Goal: Task Accomplishment & Management: Use online tool/utility

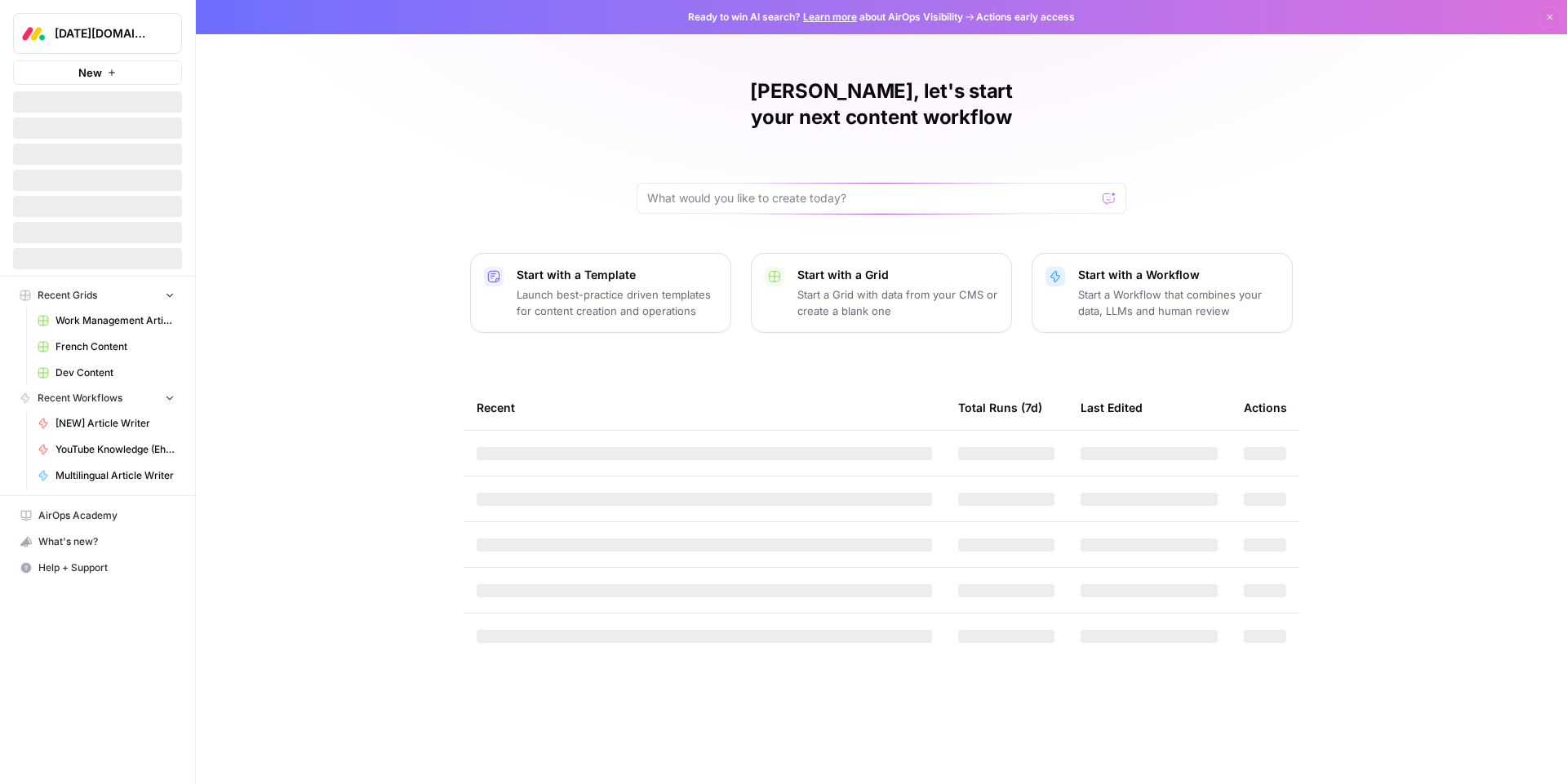
click at [157, 28] on div "[DATE][DOMAIN_NAME]" at bounding box center [115, 33] width 122 height 16
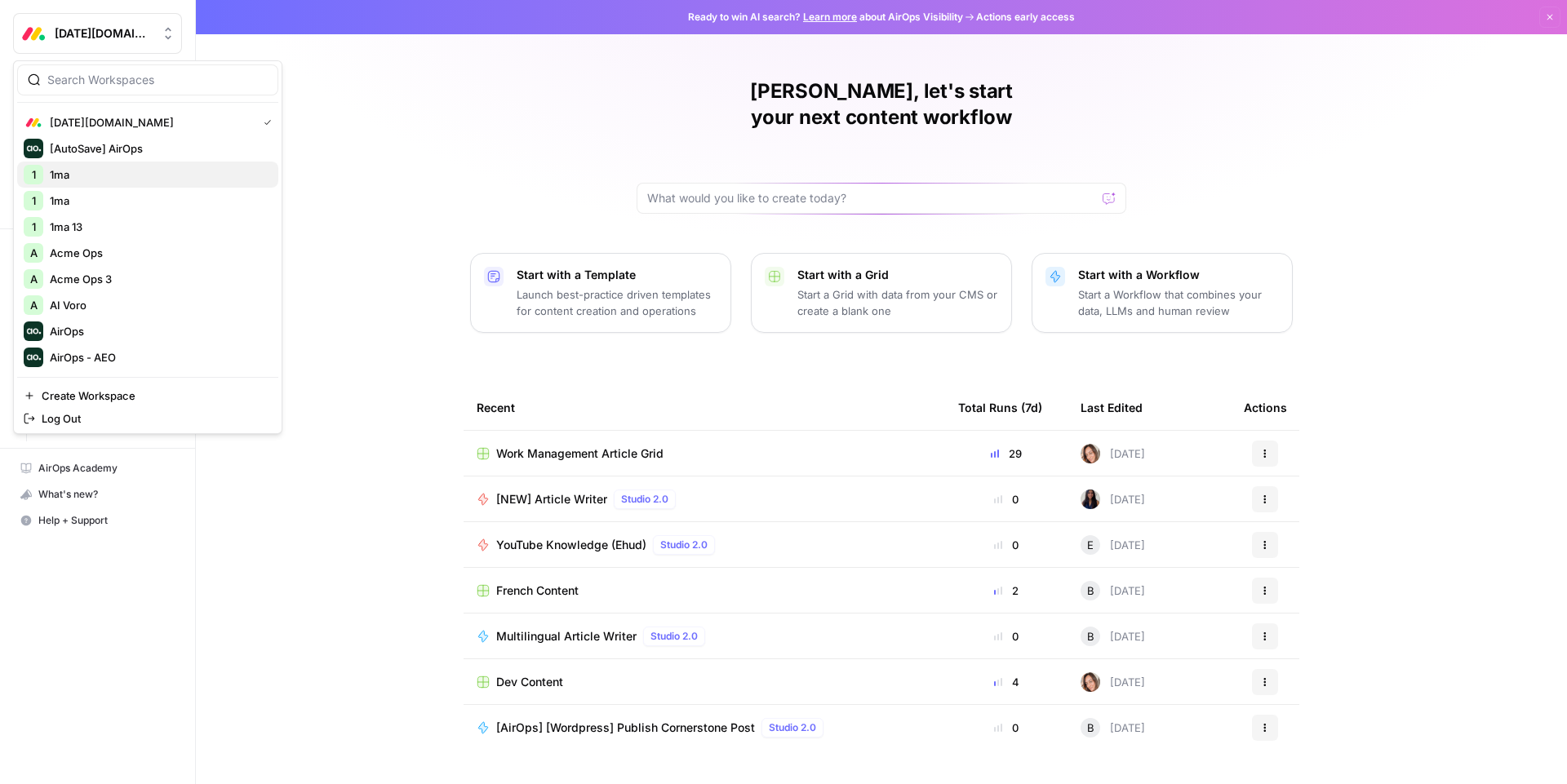
click at [69, 174] on span "1ma" at bounding box center [157, 174] width 215 height 16
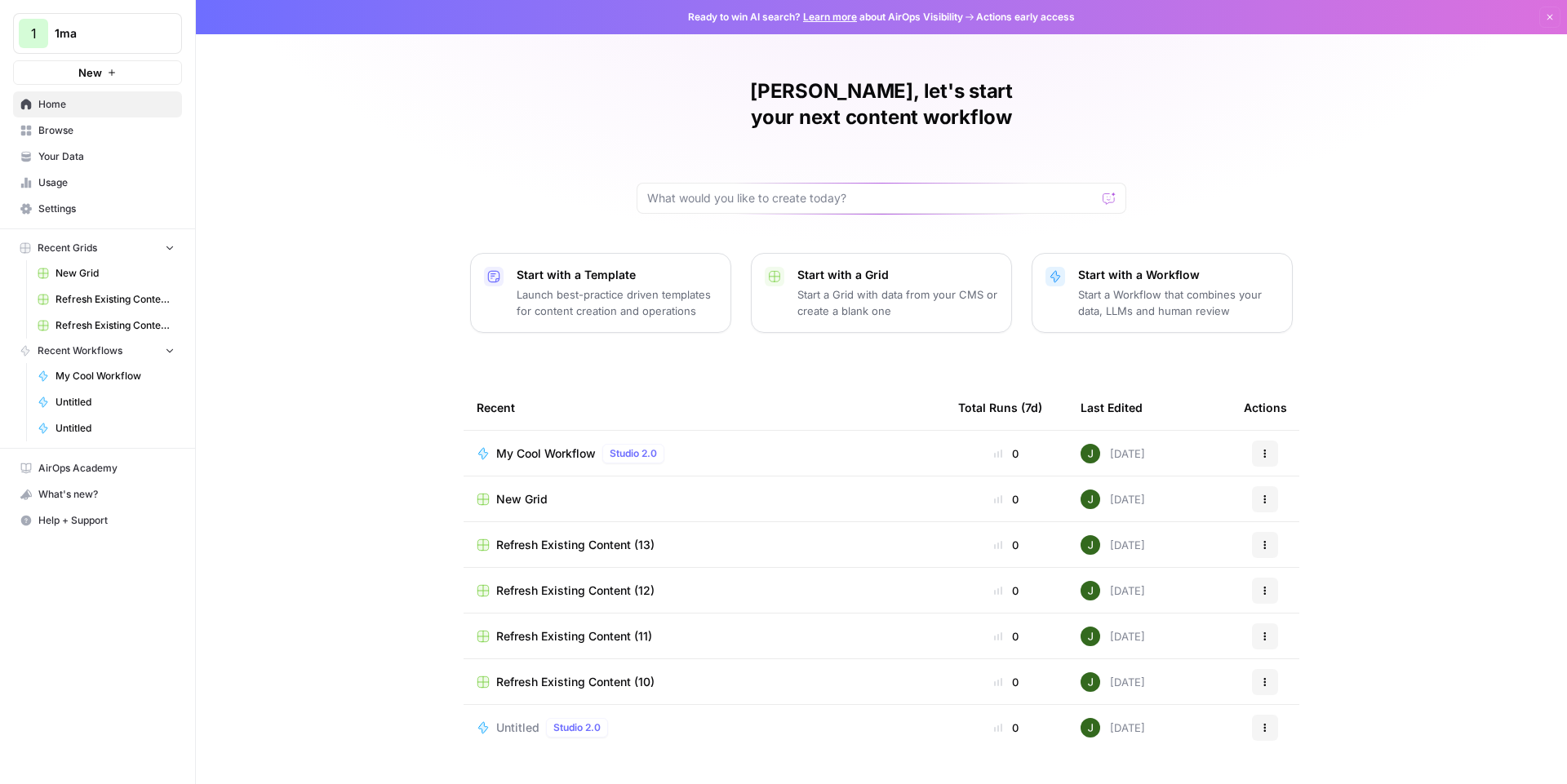
click at [79, 153] on span "Your Data" at bounding box center [107, 156] width 137 height 15
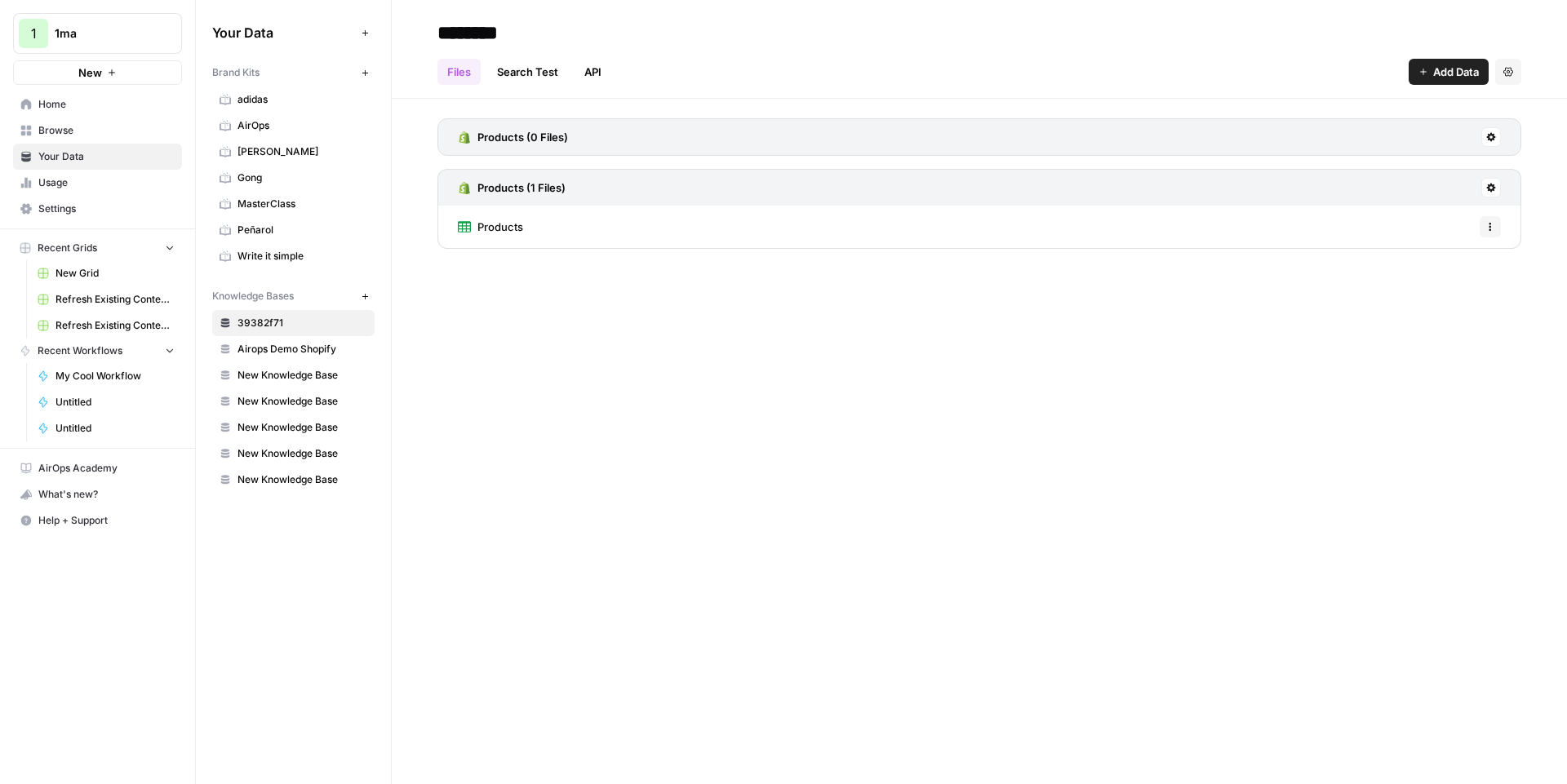
click at [301, 330] on link "39382f71" at bounding box center [293, 322] width 163 height 26
click at [583, 222] on div "Products Options" at bounding box center [979, 226] width 1084 height 43
click at [1490, 225] on icon "button" at bounding box center [1490, 226] width 10 height 10
click at [1050, 240] on div "Products Options" at bounding box center [979, 226] width 1084 height 43
click at [493, 214] on link "Products" at bounding box center [490, 226] width 65 height 43
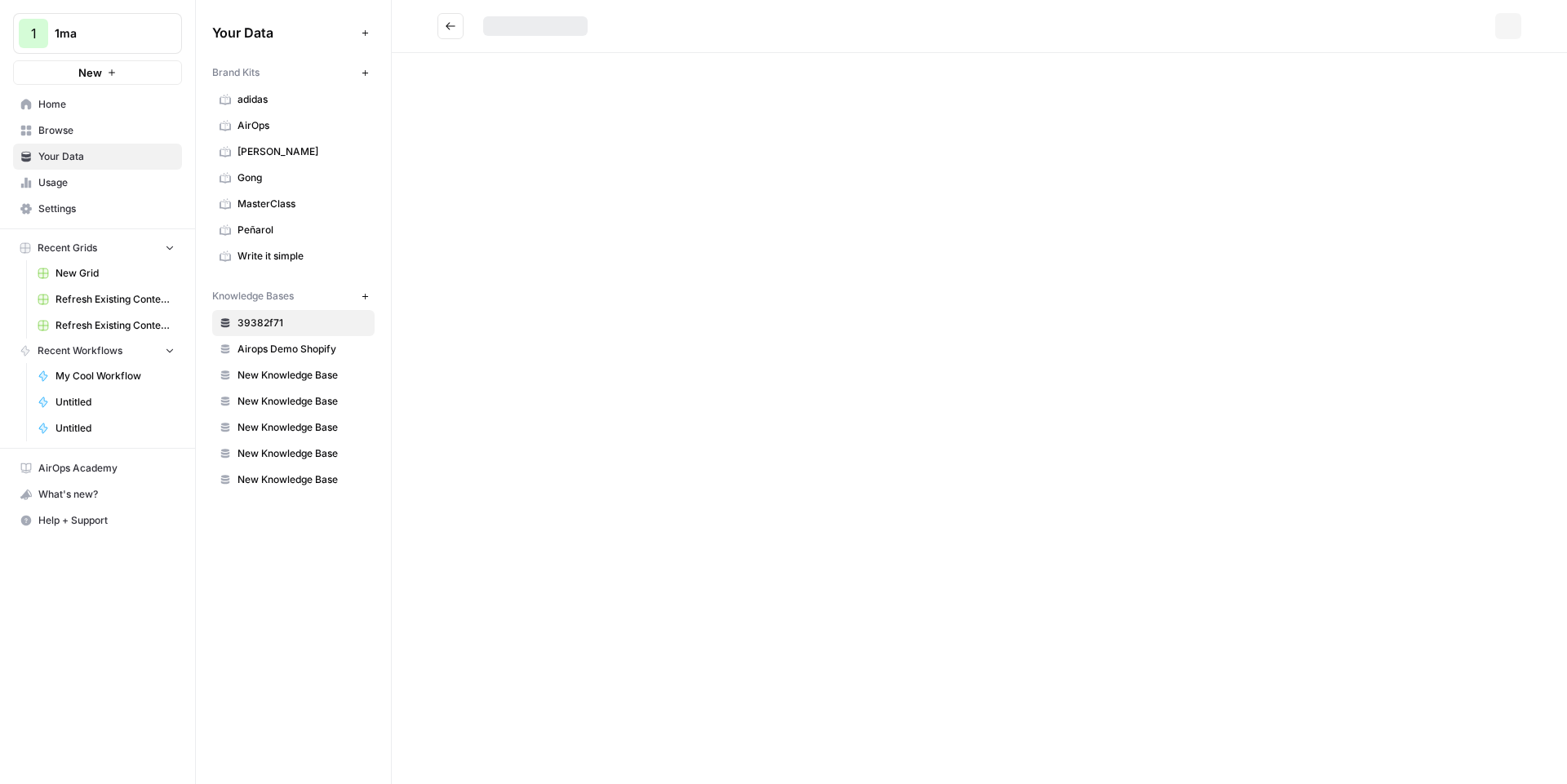
click at [493, 214] on div "Options" at bounding box center [978, 392] width 1175 height 784
click at [1127, 110] on div at bounding box center [979, 310] width 1084 height 513
click at [1538, 26] on button "button" at bounding box center [1526, 33] width 26 height 26
click at [917, 94] on div at bounding box center [979, 310] width 1084 height 513
click at [1127, 86] on div "gift-card" at bounding box center [1309, 412] width 488 height 716
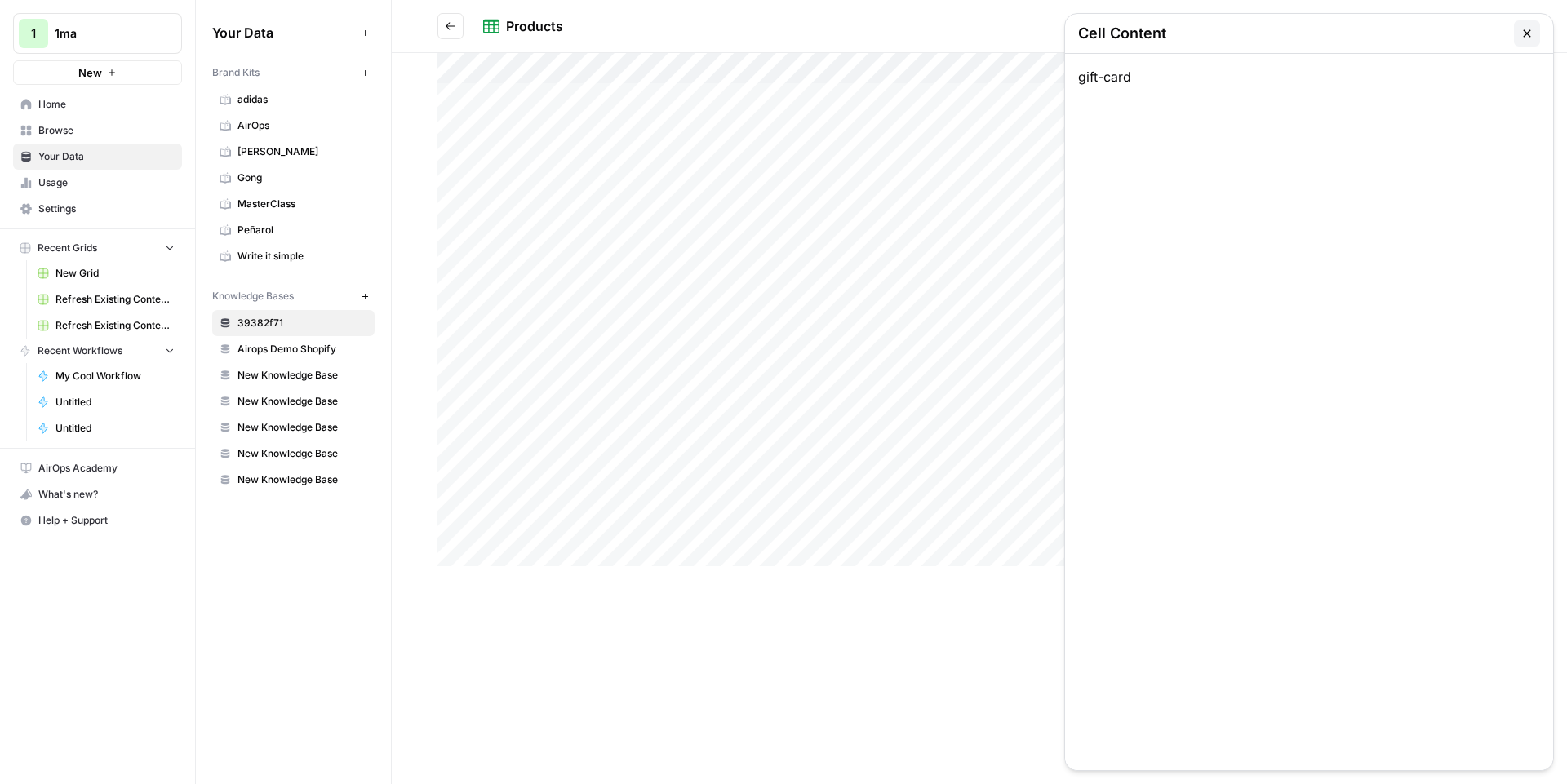
click at [1532, 31] on icon "button" at bounding box center [1526, 33] width 13 height 13
click at [794, 99] on div at bounding box center [979, 310] width 1084 height 513
click at [1521, 28] on icon "button" at bounding box center [1526, 33] width 13 height 13
click at [1121, 79] on div at bounding box center [979, 310] width 1084 height 513
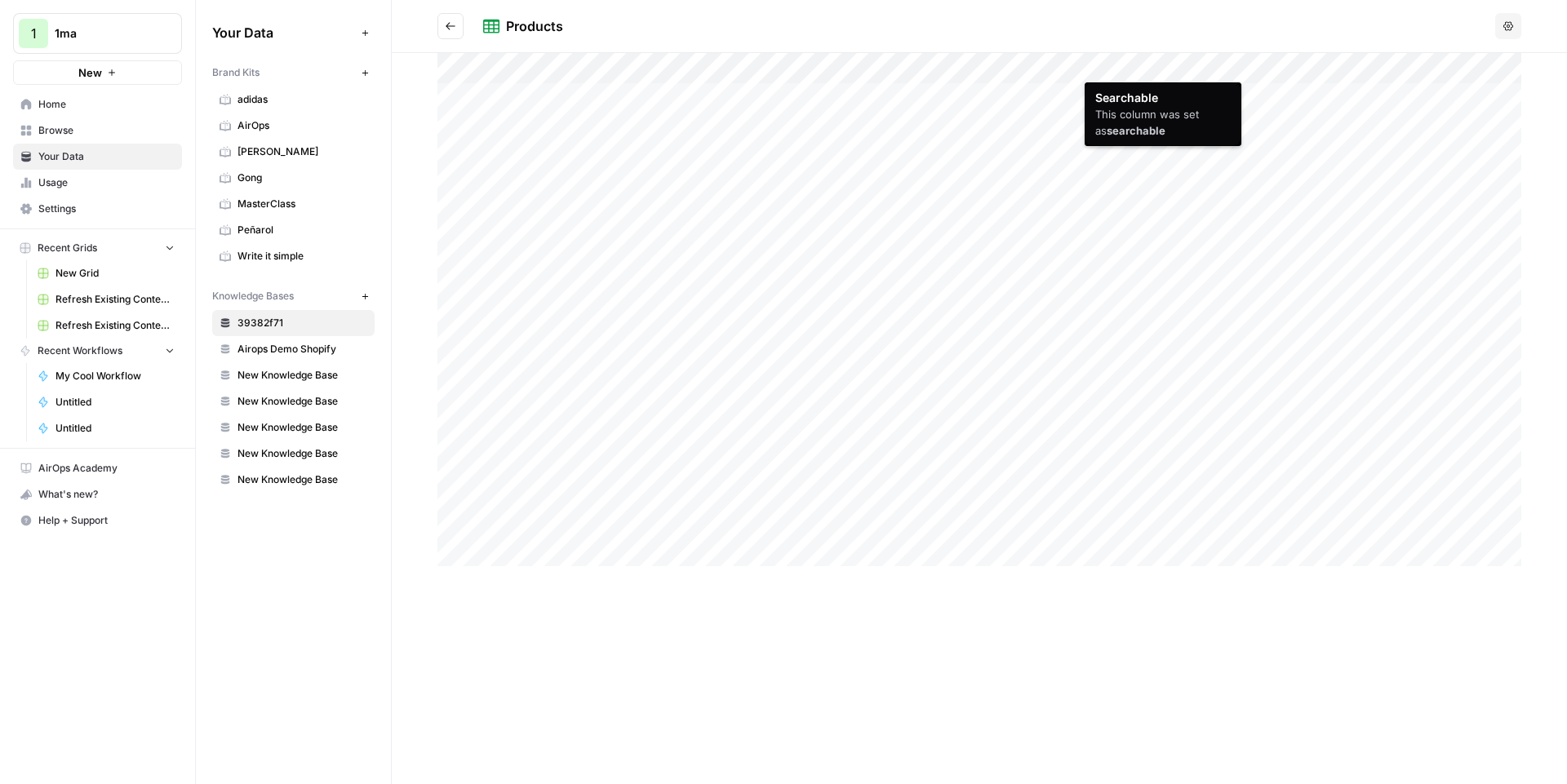
click at [1121, 75] on div at bounding box center [979, 310] width 1084 height 513
click at [1135, 101] on div at bounding box center [979, 310] width 1084 height 513
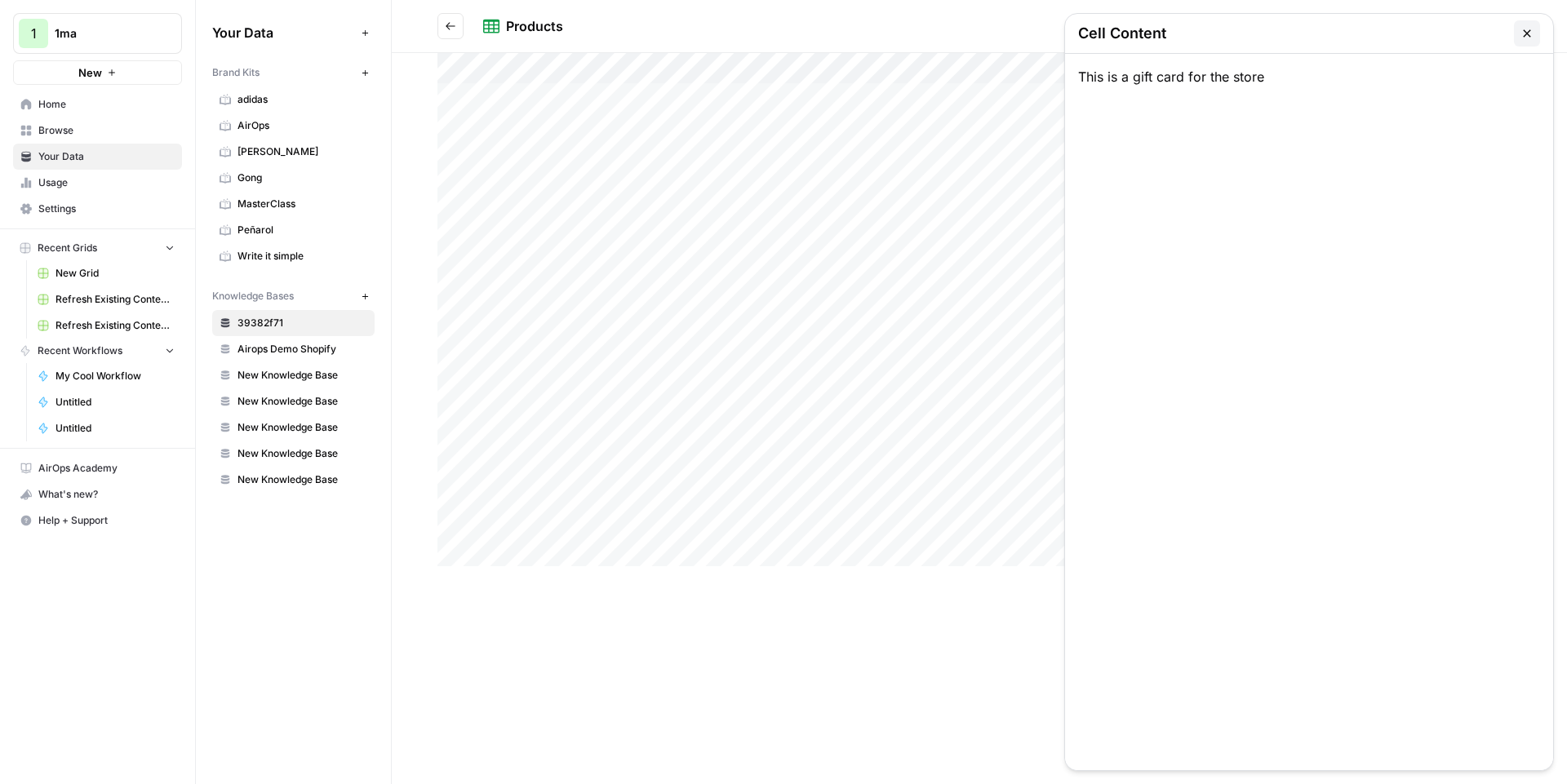
click at [1524, 27] on icon "button" at bounding box center [1526, 33] width 13 height 13
click at [546, 111] on div at bounding box center [979, 310] width 1084 height 513
click at [1519, 37] on button "button" at bounding box center [1526, 33] width 26 height 26
click at [1510, 25] on icon "button" at bounding box center [1508, 26] width 10 height 10
click at [420, 23] on header "Products Options" at bounding box center [978, 26] width 1175 height 53
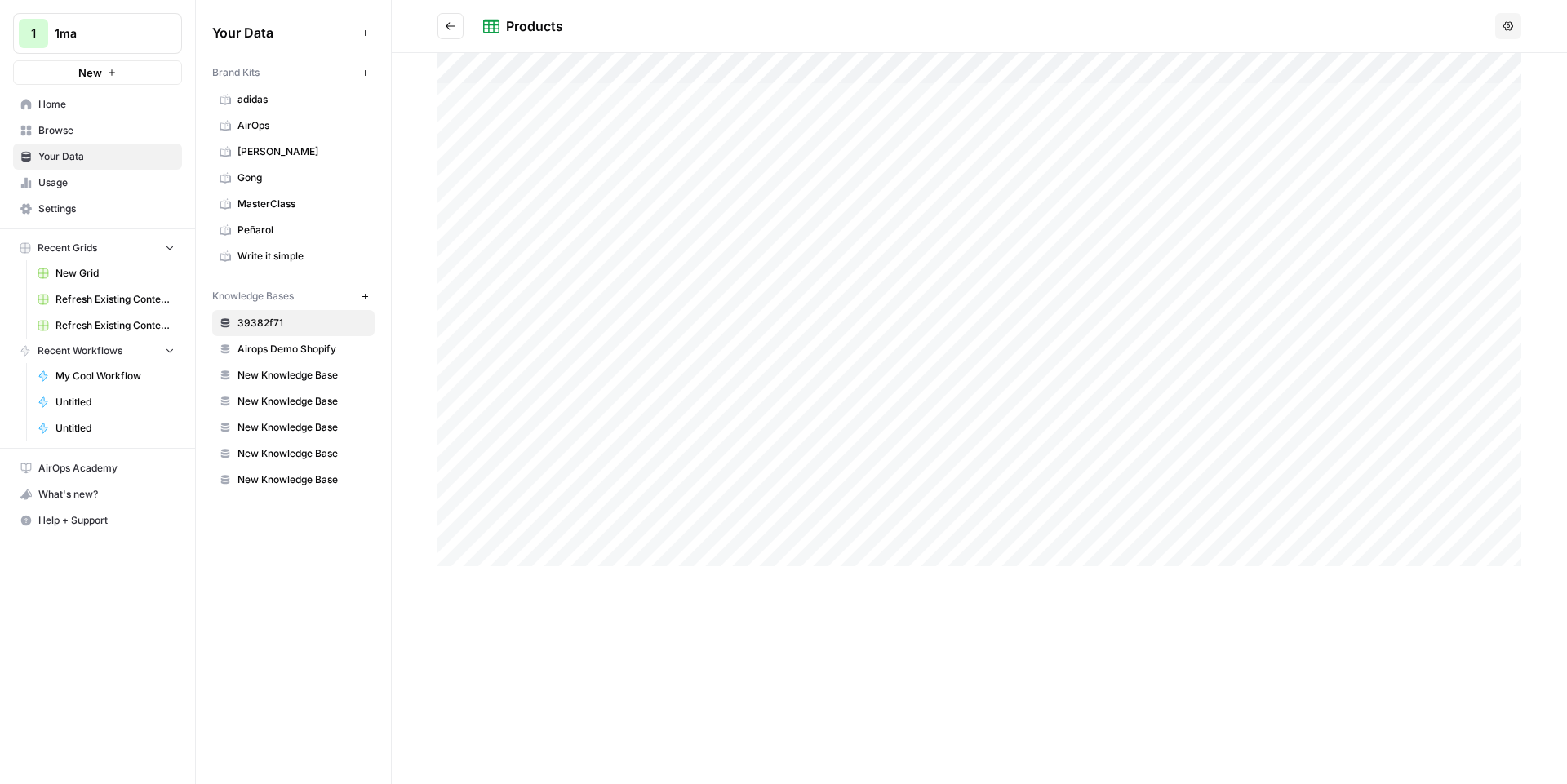
click at [439, 27] on button "Go back" at bounding box center [450, 25] width 26 height 26
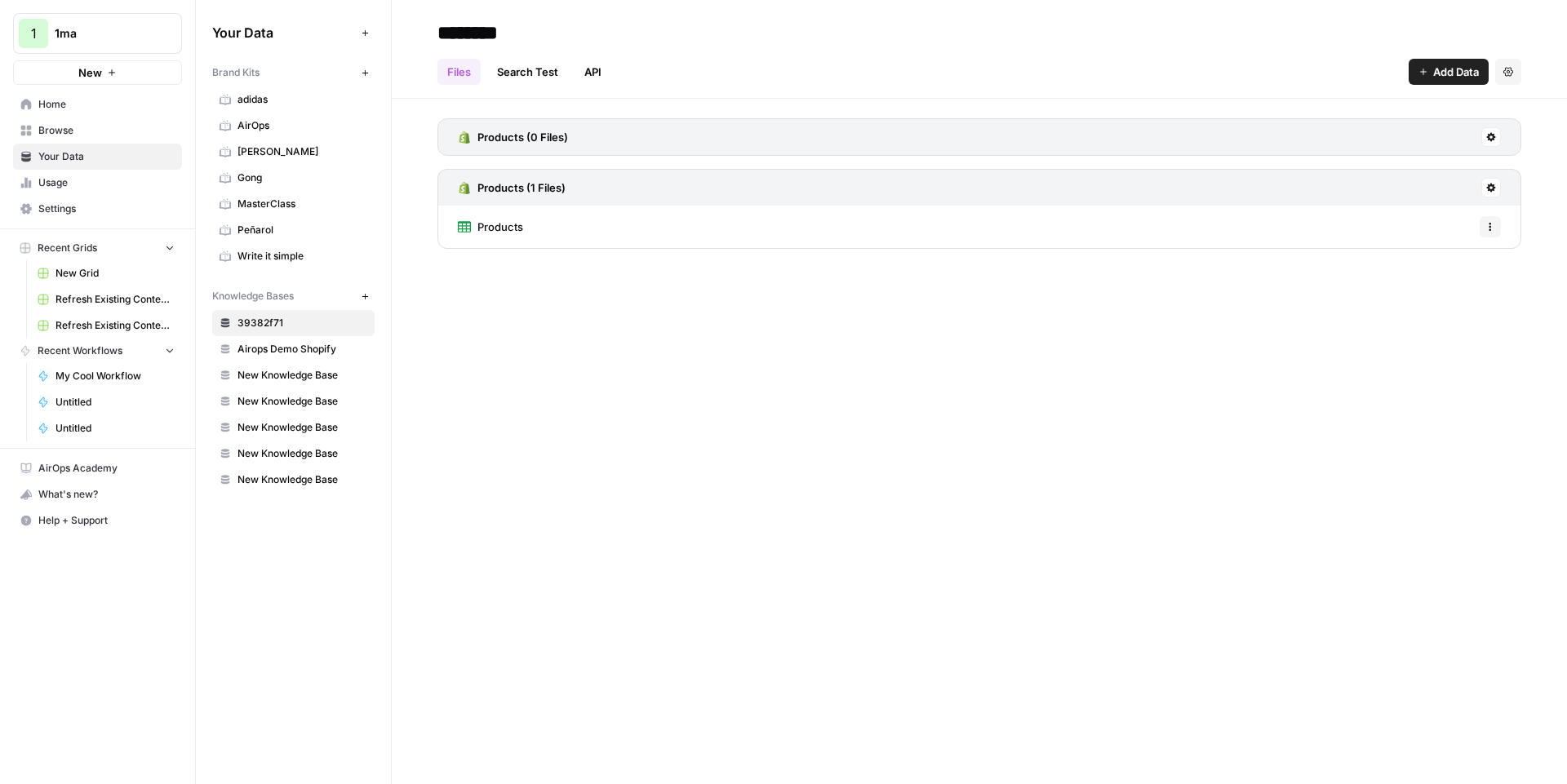
click at [279, 346] on span "Airops Demo Shopify" at bounding box center [302, 348] width 130 height 15
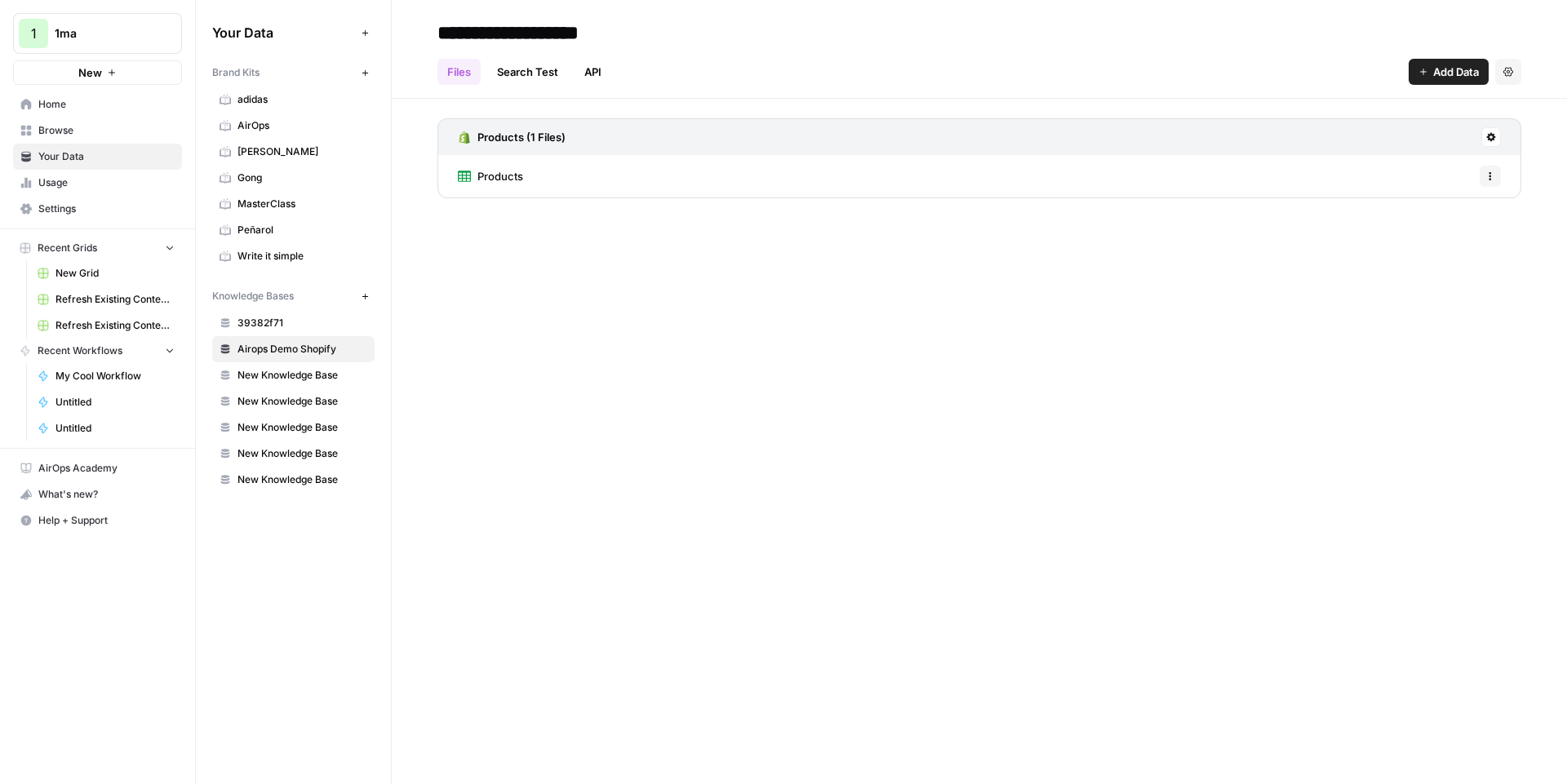
click at [563, 173] on div "Products Options" at bounding box center [979, 176] width 1084 height 43
click at [289, 368] on span "New Knowledge Base" at bounding box center [302, 375] width 130 height 15
click at [602, 185] on link "How Much Does It Cost to Build a Deck (2).docx" at bounding box center [589, 176] width 261 height 43
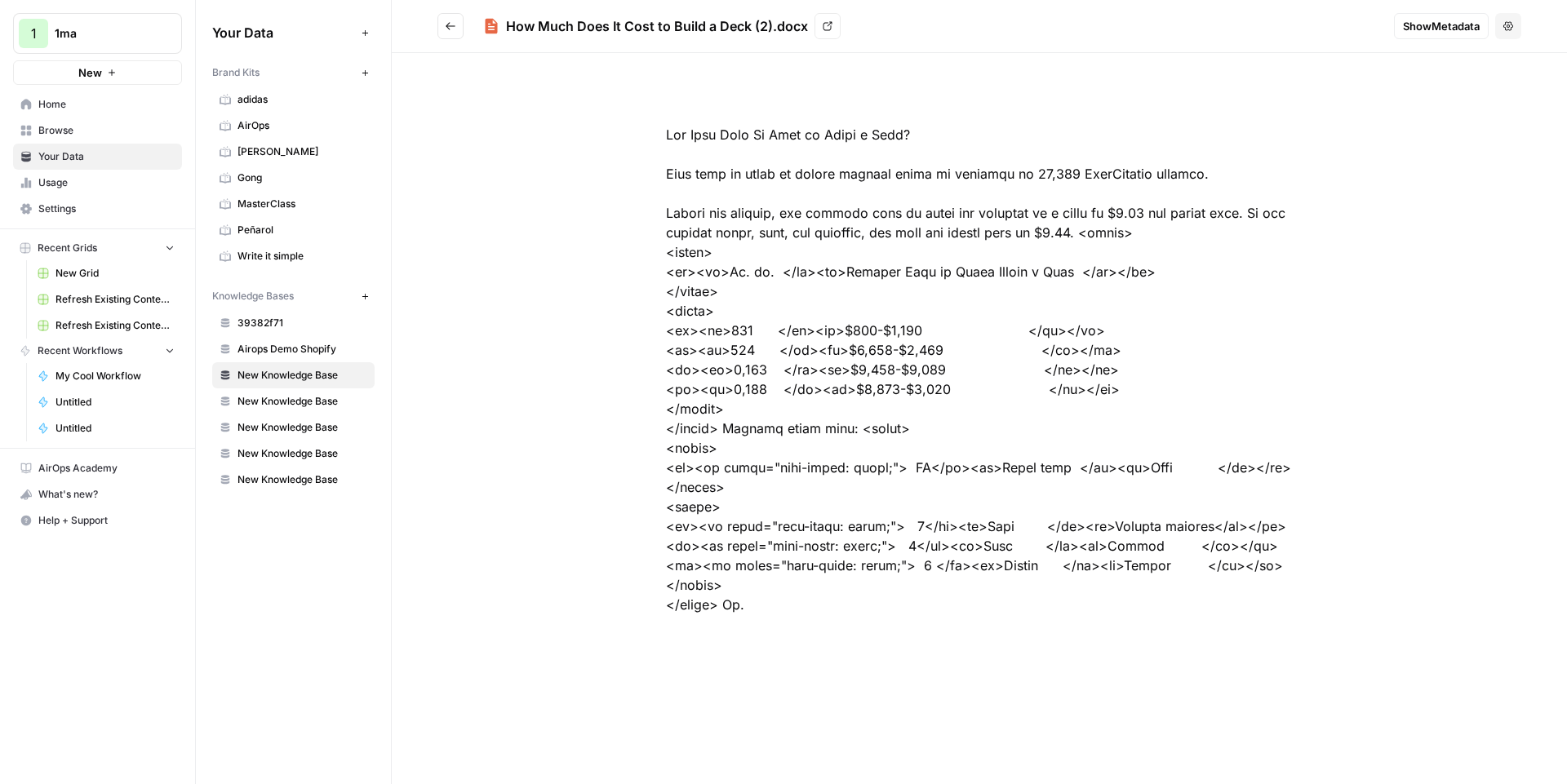
click at [1455, 21] on span "Show Metadata" at bounding box center [1440, 26] width 77 height 16
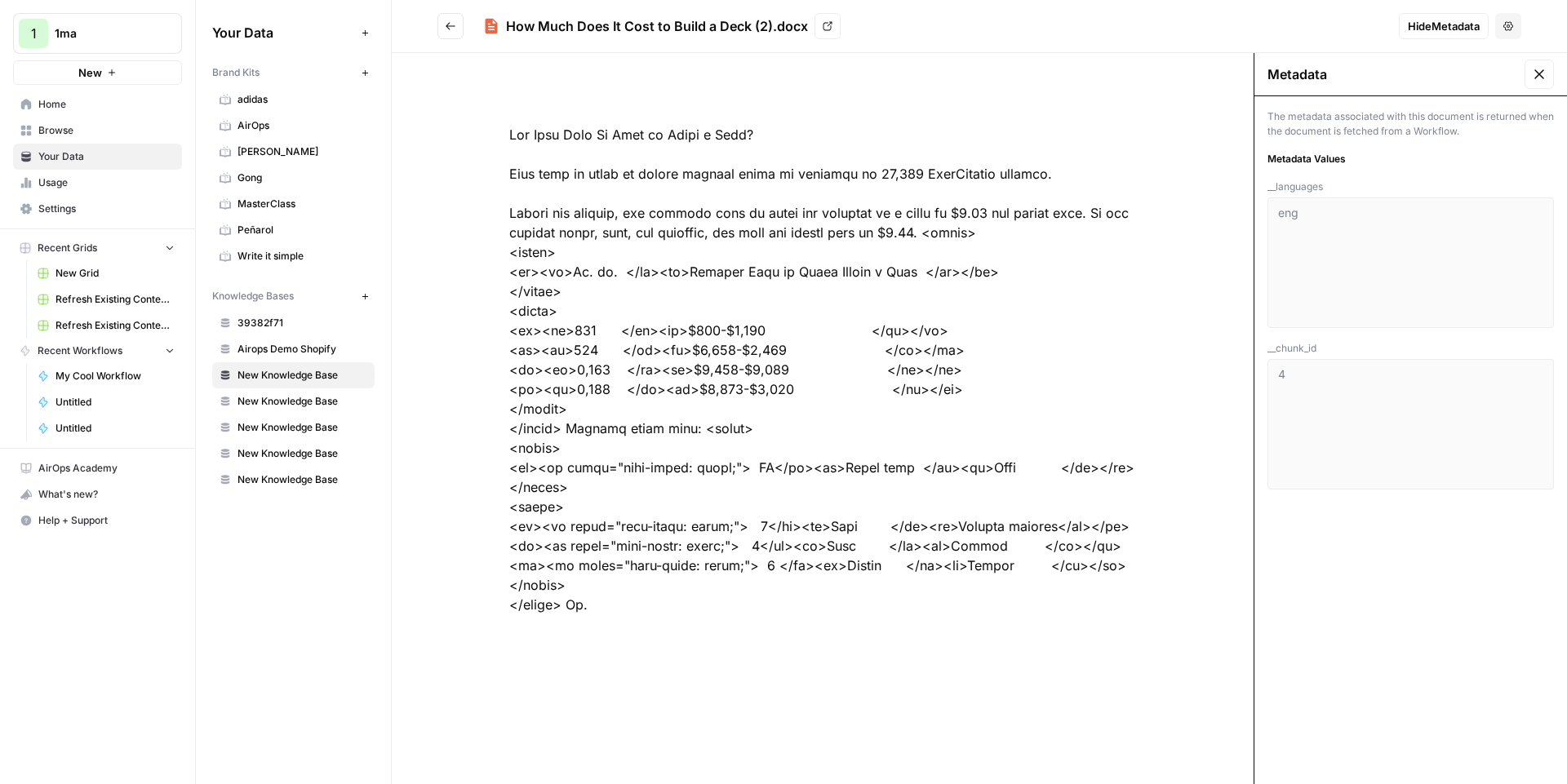
click at [303, 401] on span "New Knowledge Base" at bounding box center [302, 401] width 130 height 15
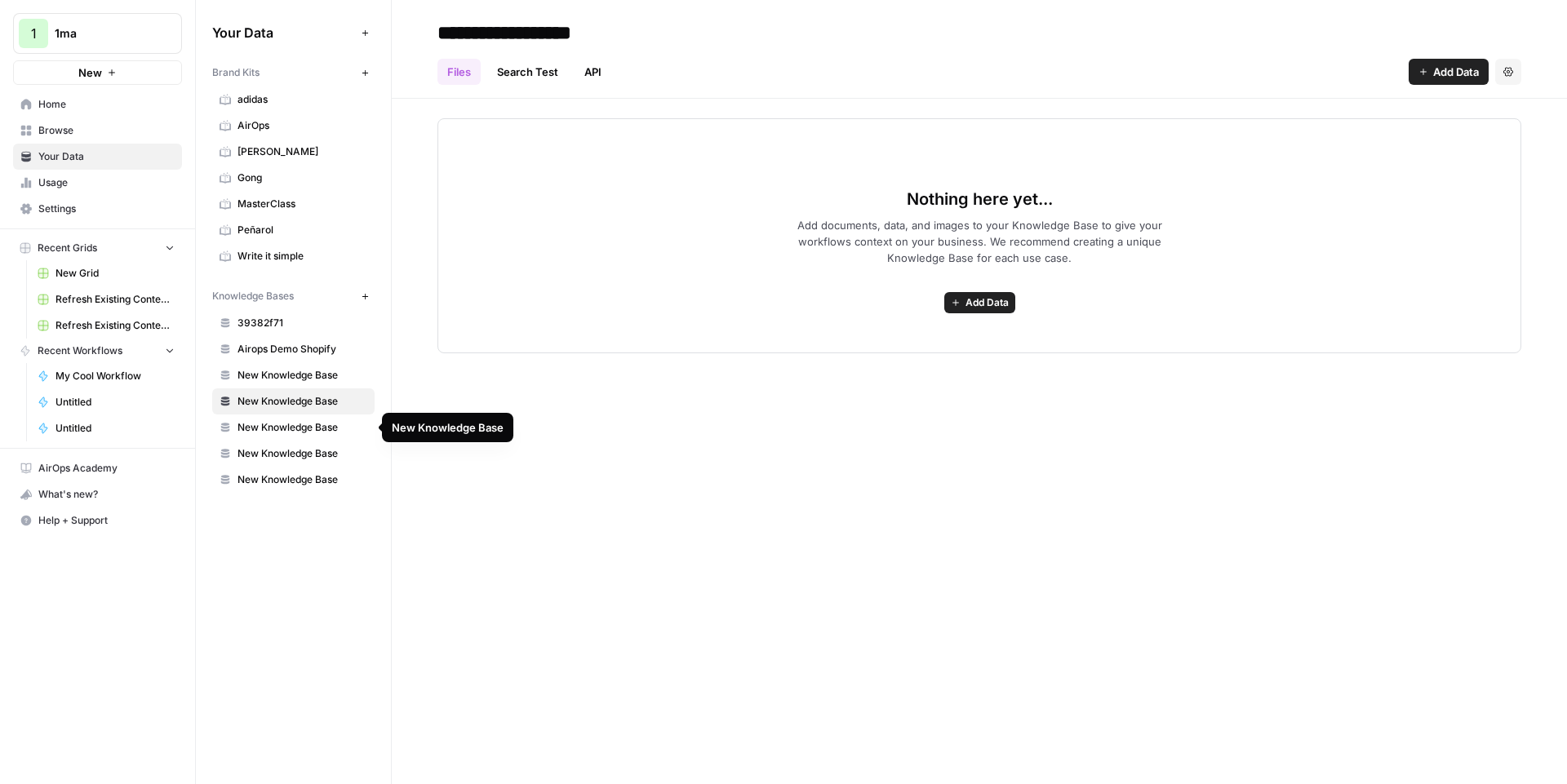
click at [306, 427] on span "New Knowledge Base" at bounding box center [302, 427] width 130 height 15
click at [305, 461] on link "New Knowledge Base" at bounding box center [293, 453] width 163 height 26
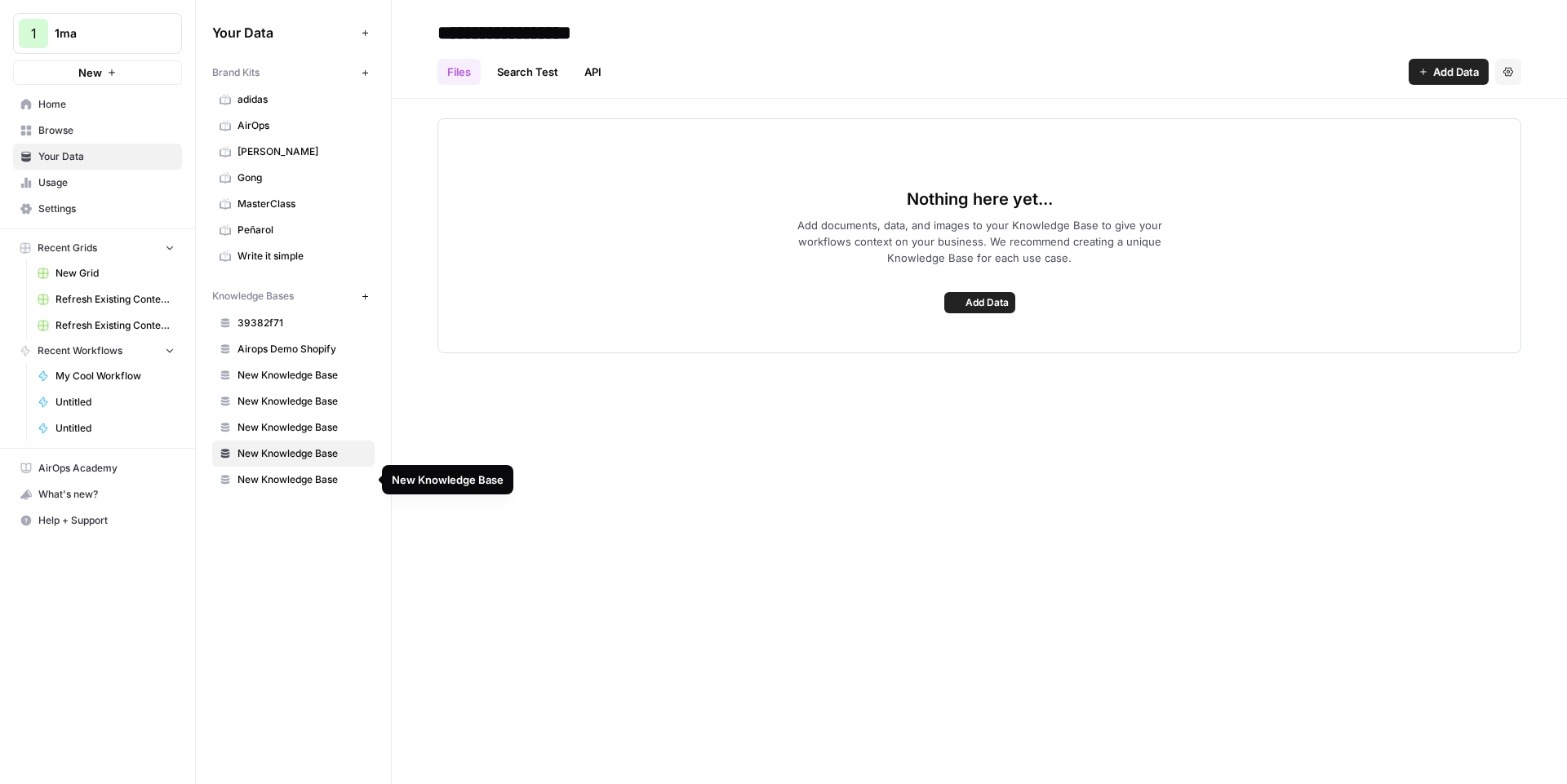
click at [308, 480] on span "New Knowledge Base" at bounding box center [302, 479] width 130 height 15
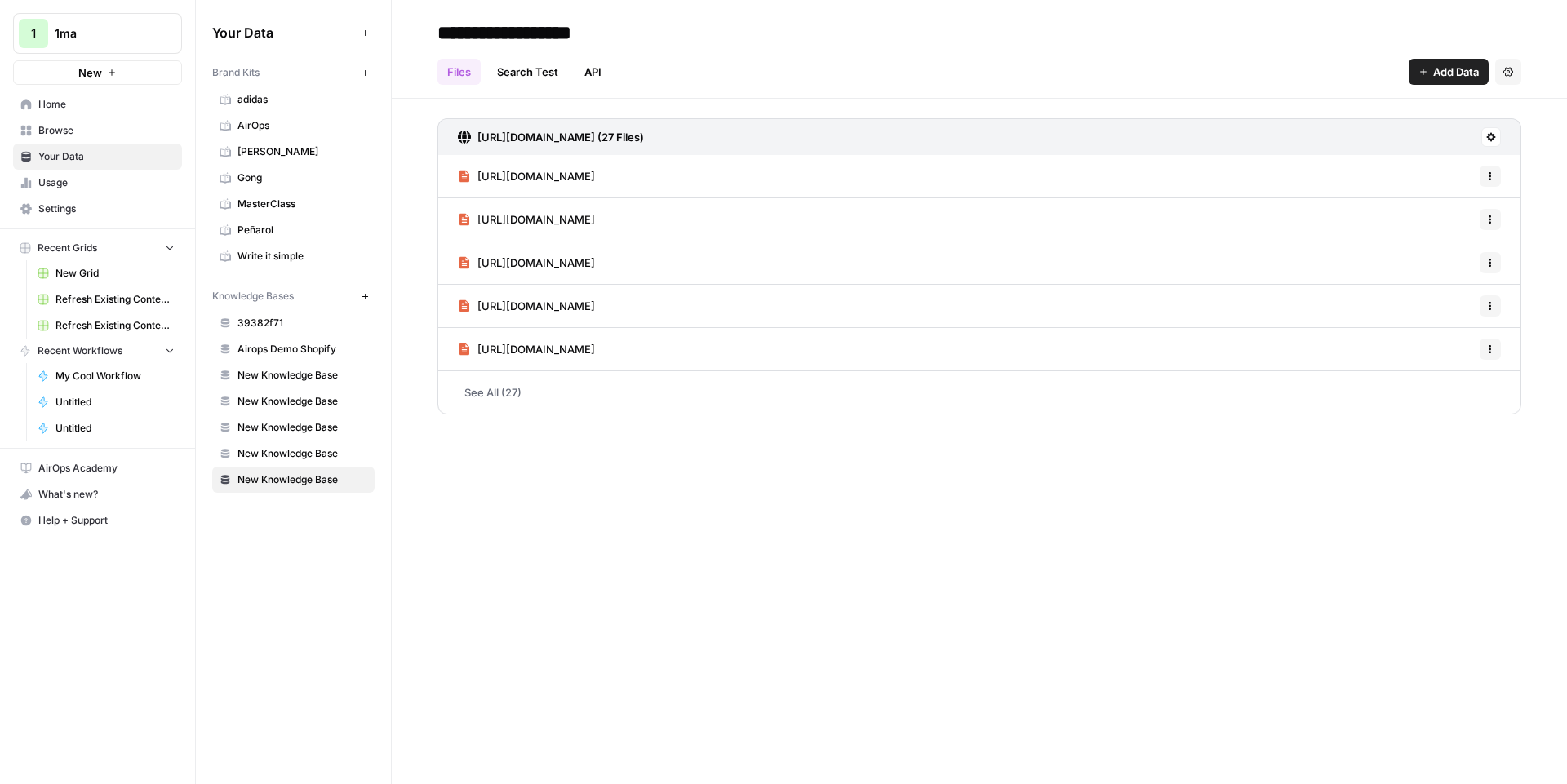
click at [595, 176] on span "[URL][DOMAIN_NAME]" at bounding box center [536, 176] width 117 height 16
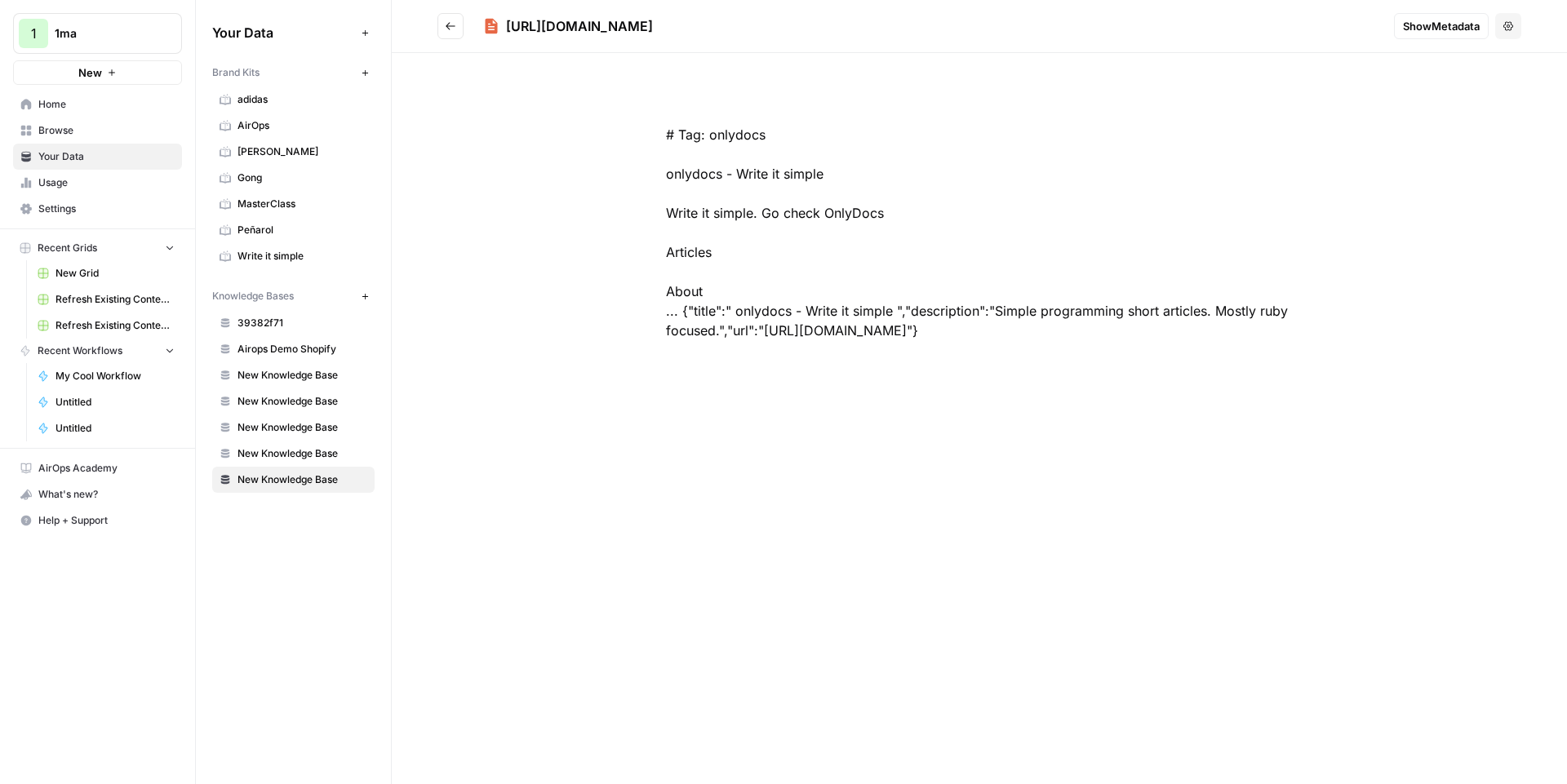
click at [1407, 23] on span "Show Metadata" at bounding box center [1440, 26] width 77 height 16
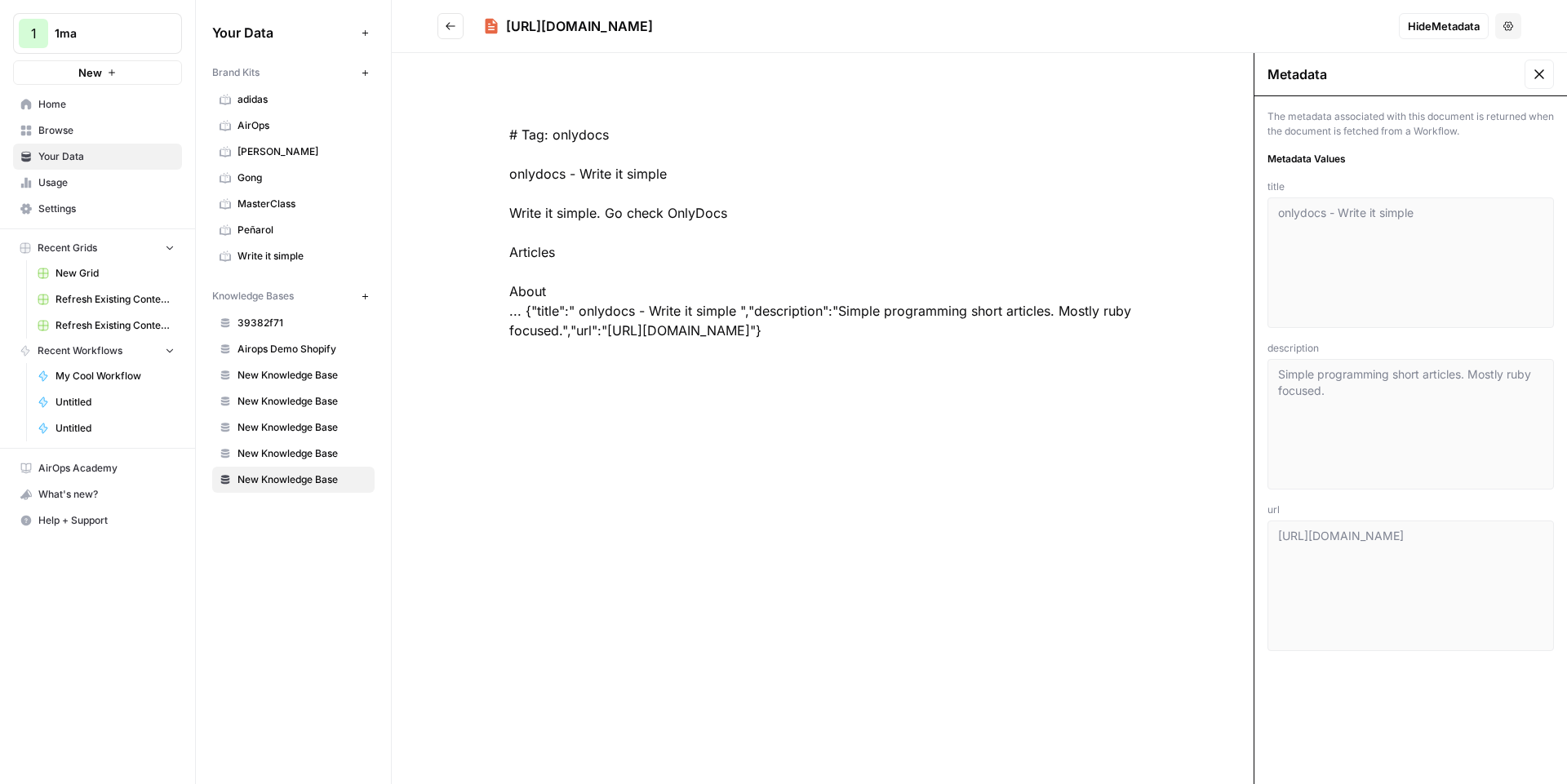
click at [329, 442] on link "New Knowledge Base" at bounding box center [293, 453] width 163 height 26
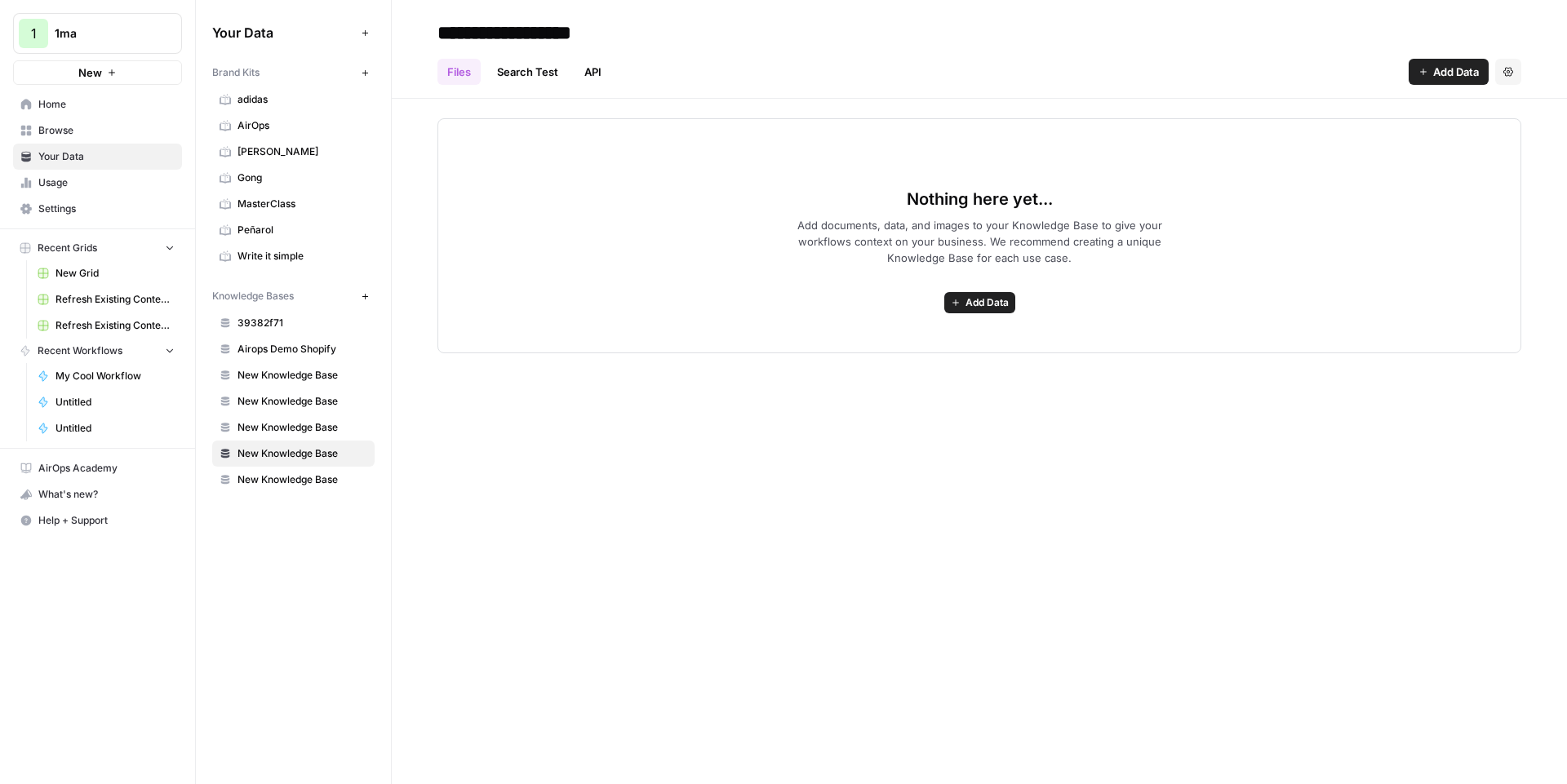
click at [318, 472] on span "New Knowledge Base" at bounding box center [302, 479] width 130 height 15
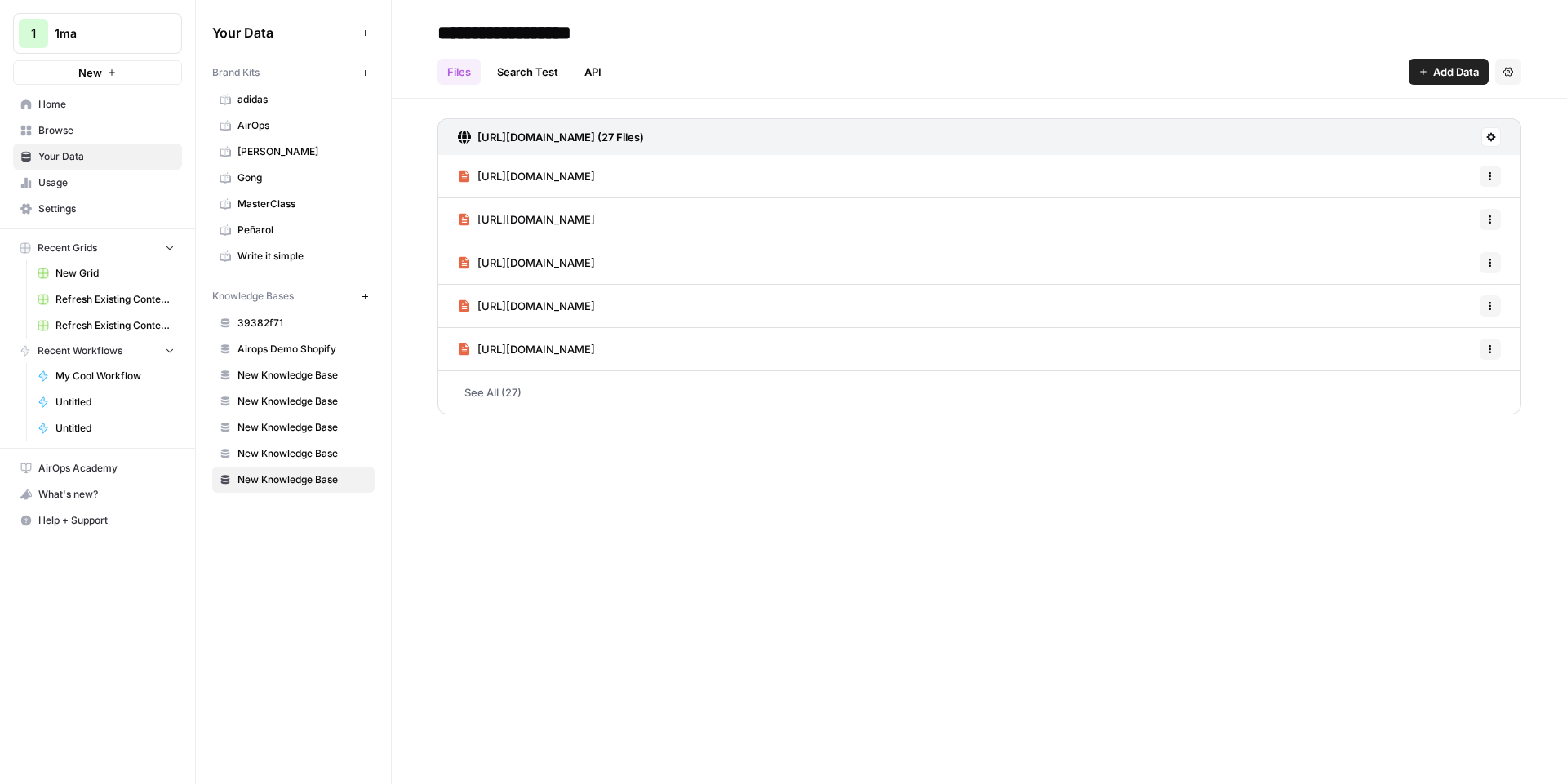
click at [576, 256] on span "[URL][DOMAIN_NAME]" at bounding box center [536, 262] width 117 height 16
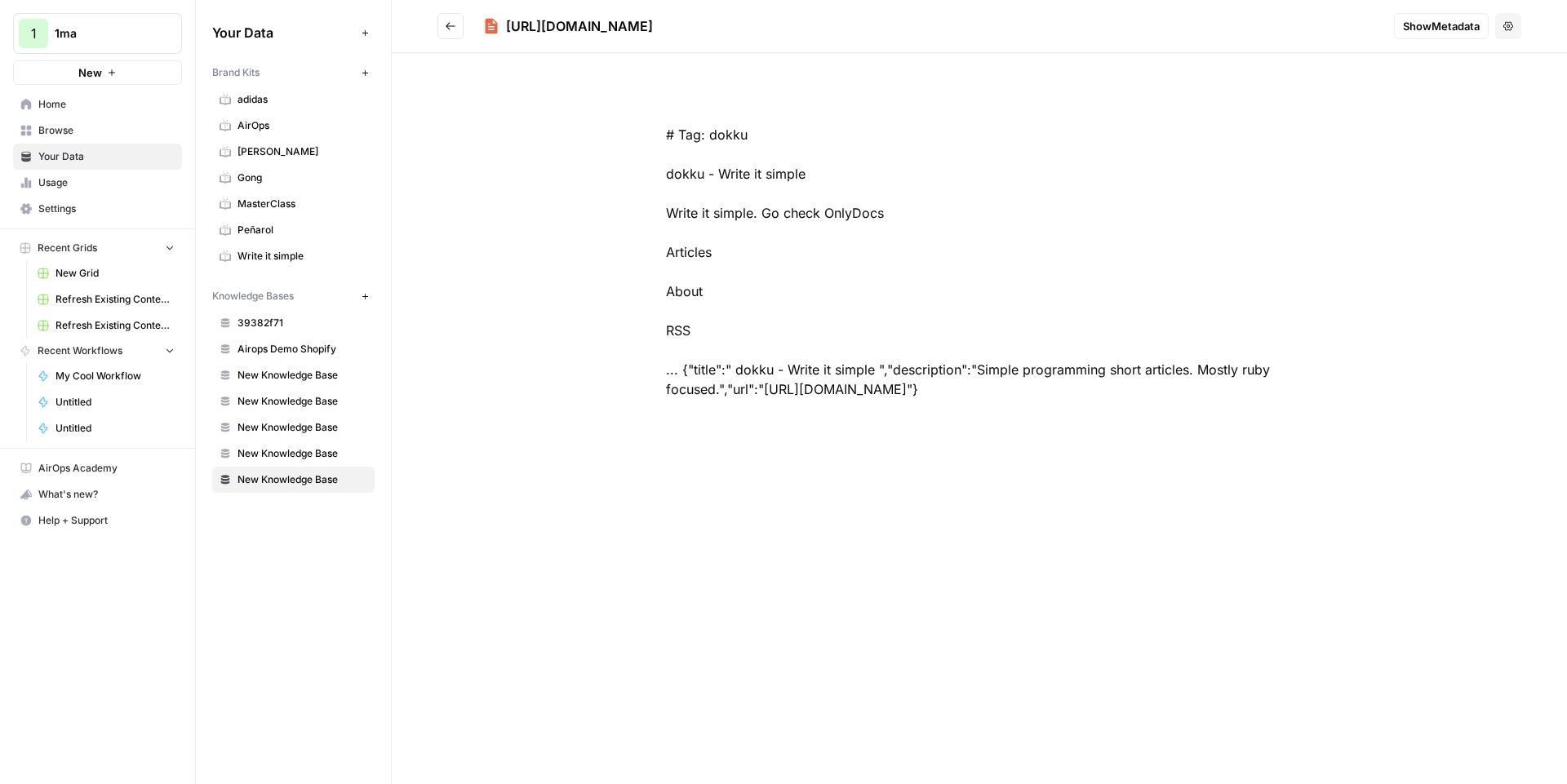
click at [71, 132] on span "Browse" at bounding box center [107, 130] width 137 height 15
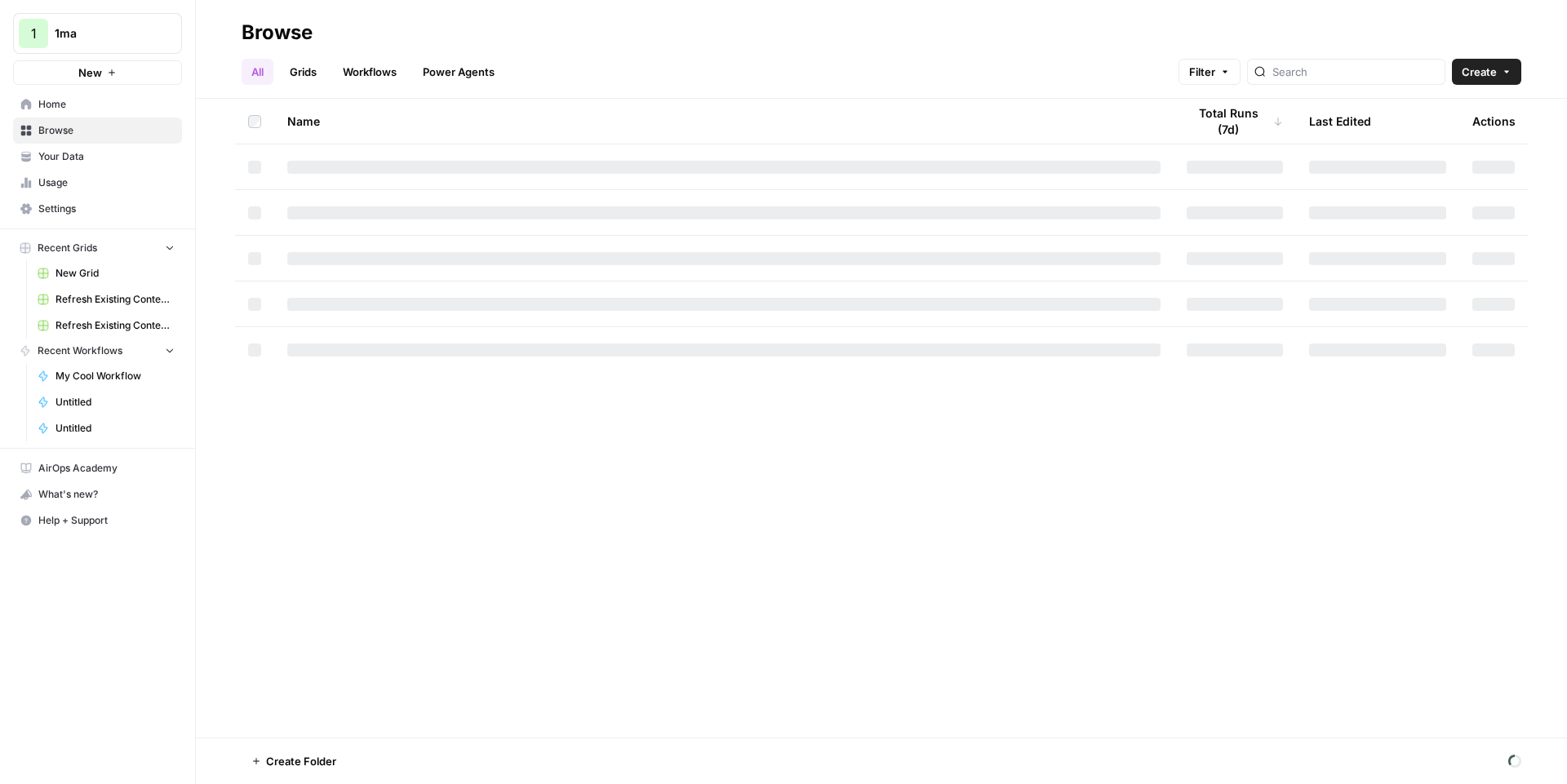
click at [349, 66] on link "Workflows" at bounding box center [370, 72] width 74 height 26
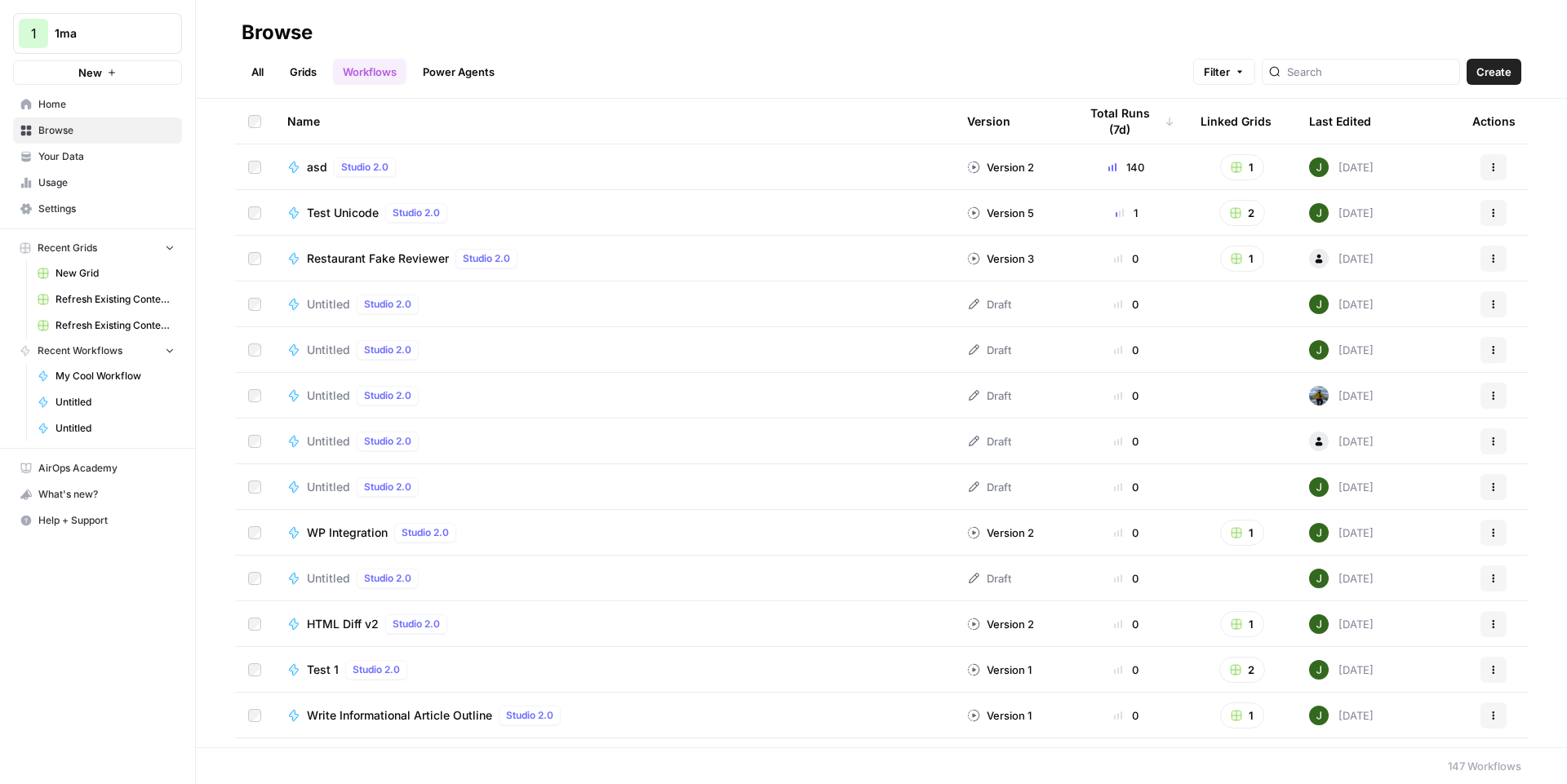
click at [308, 160] on span "asd" at bounding box center [317, 166] width 20 height 16
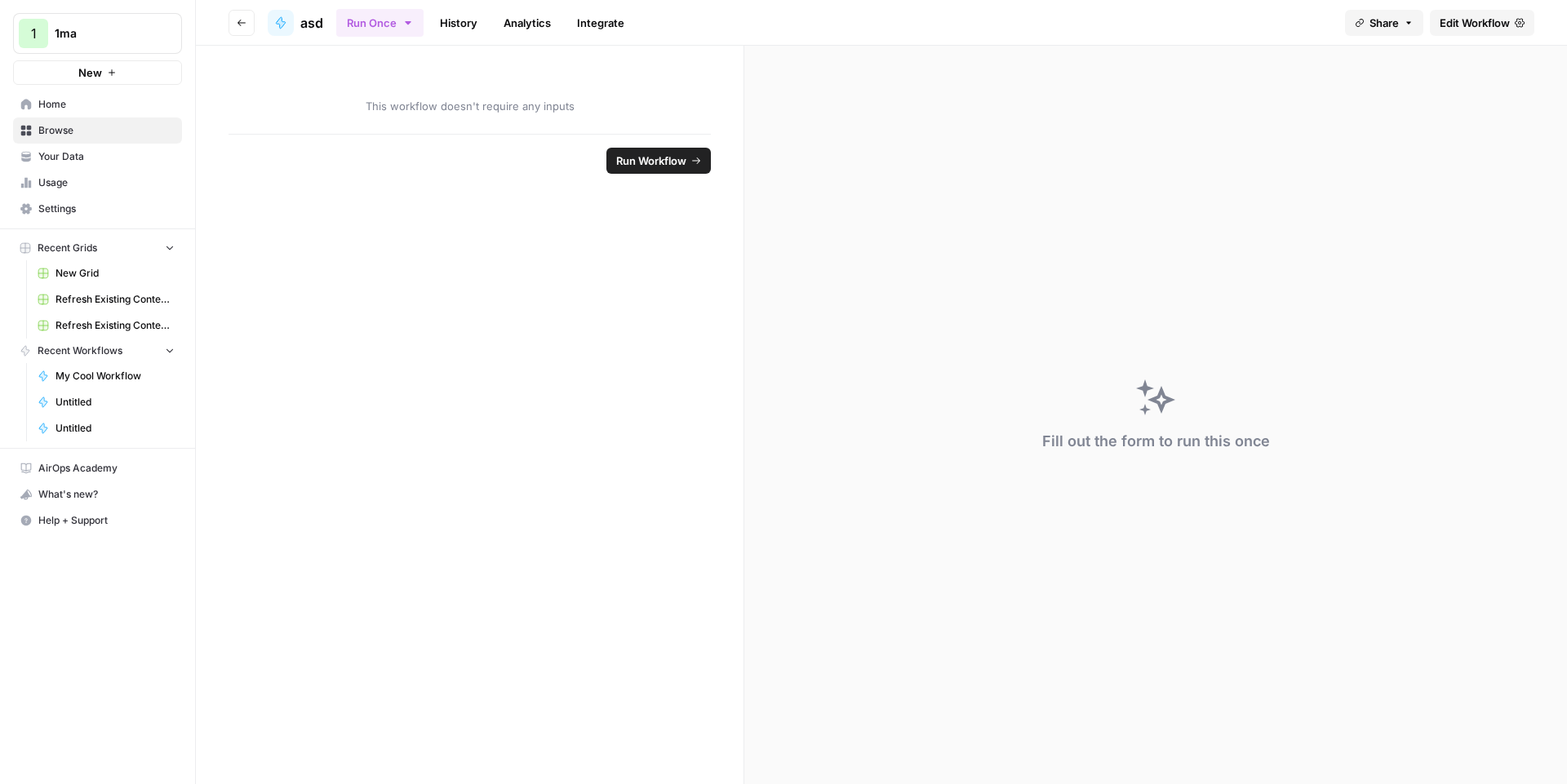
click at [1503, 27] on span "Edit Workflow" at bounding box center [1474, 22] width 70 height 16
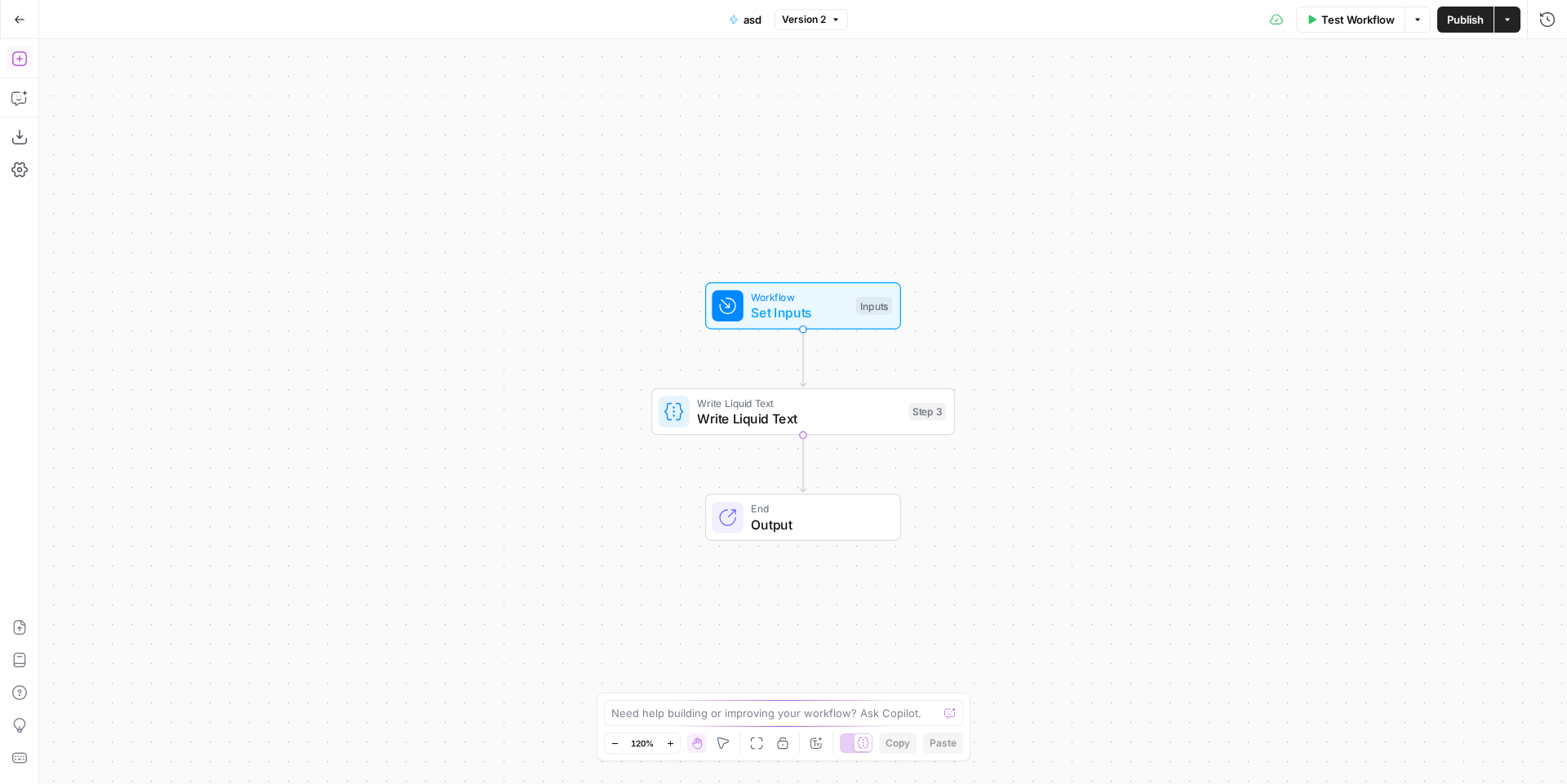
click at [20, 55] on icon "button" at bounding box center [19, 58] width 16 height 16
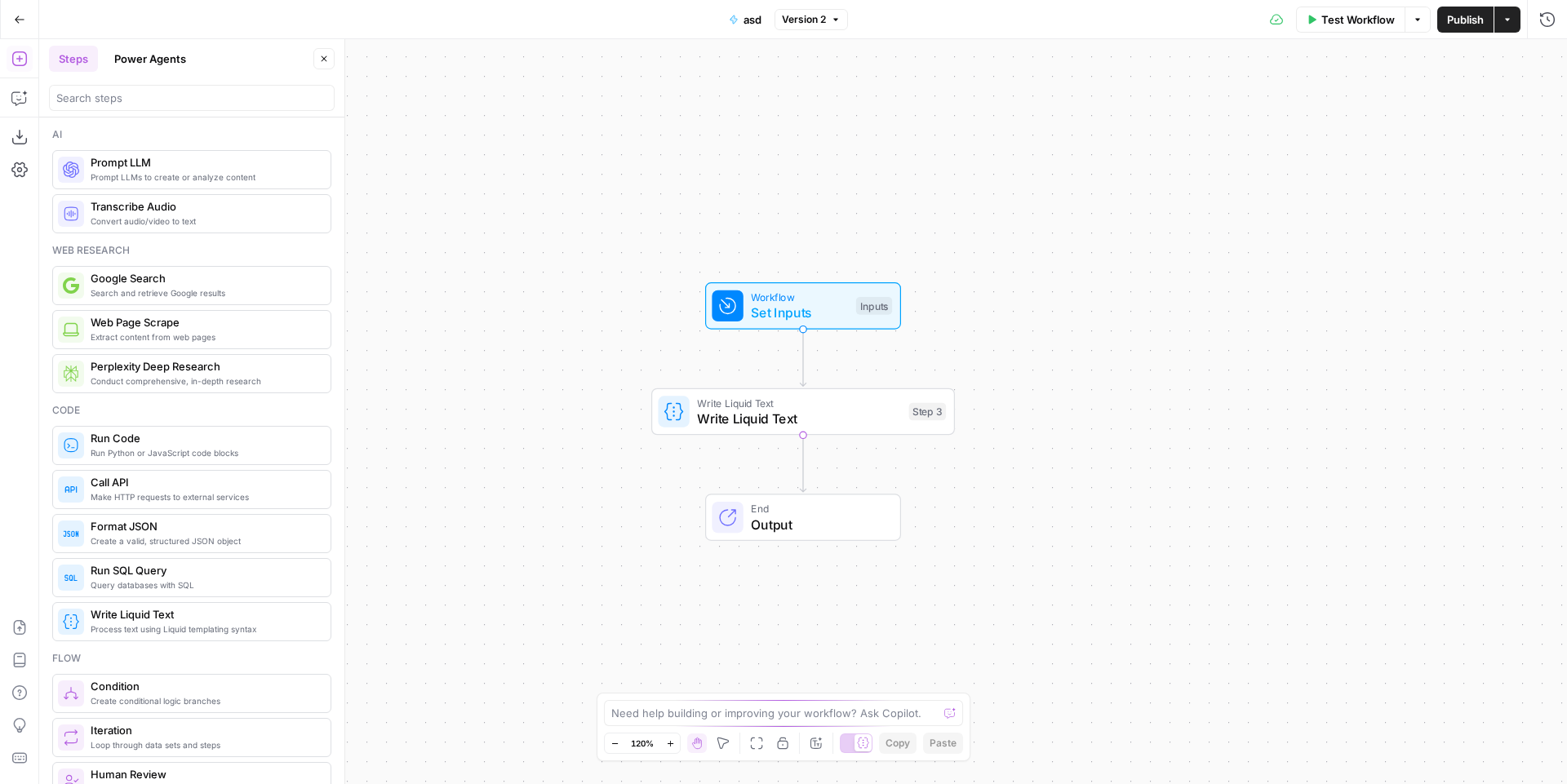
click at [171, 88] on div at bounding box center [192, 98] width 286 height 26
type input "j"
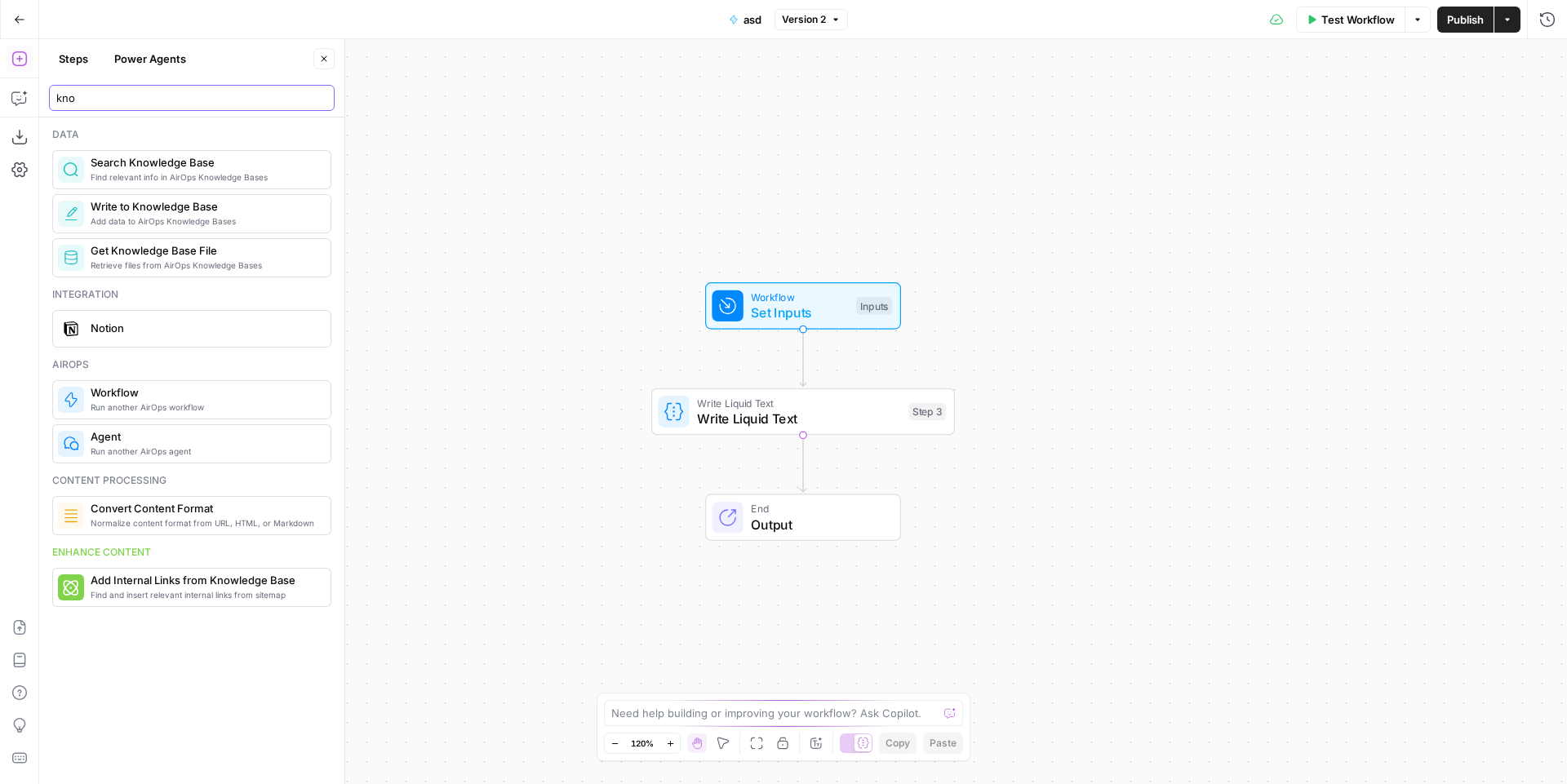
type input "kno"
click at [184, 158] on span "Search Knowledge Base" at bounding box center [204, 162] width 227 height 16
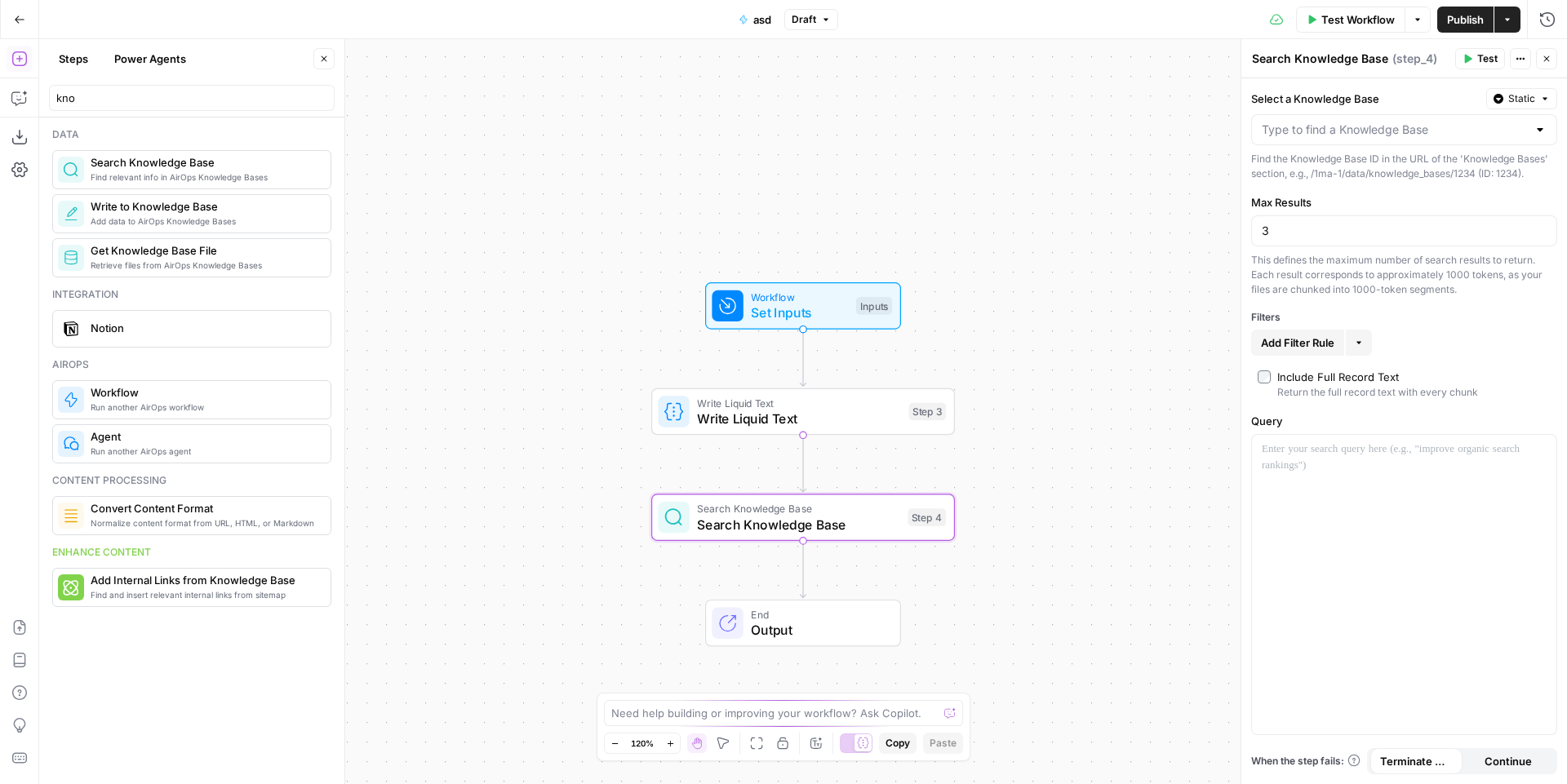
click at [1328, 94] on label "Select a Knowledge Base" at bounding box center [1366, 99] width 229 height 16
click at [1328, 122] on input "Select a Knowledge Base" at bounding box center [1395, 130] width 265 height 16
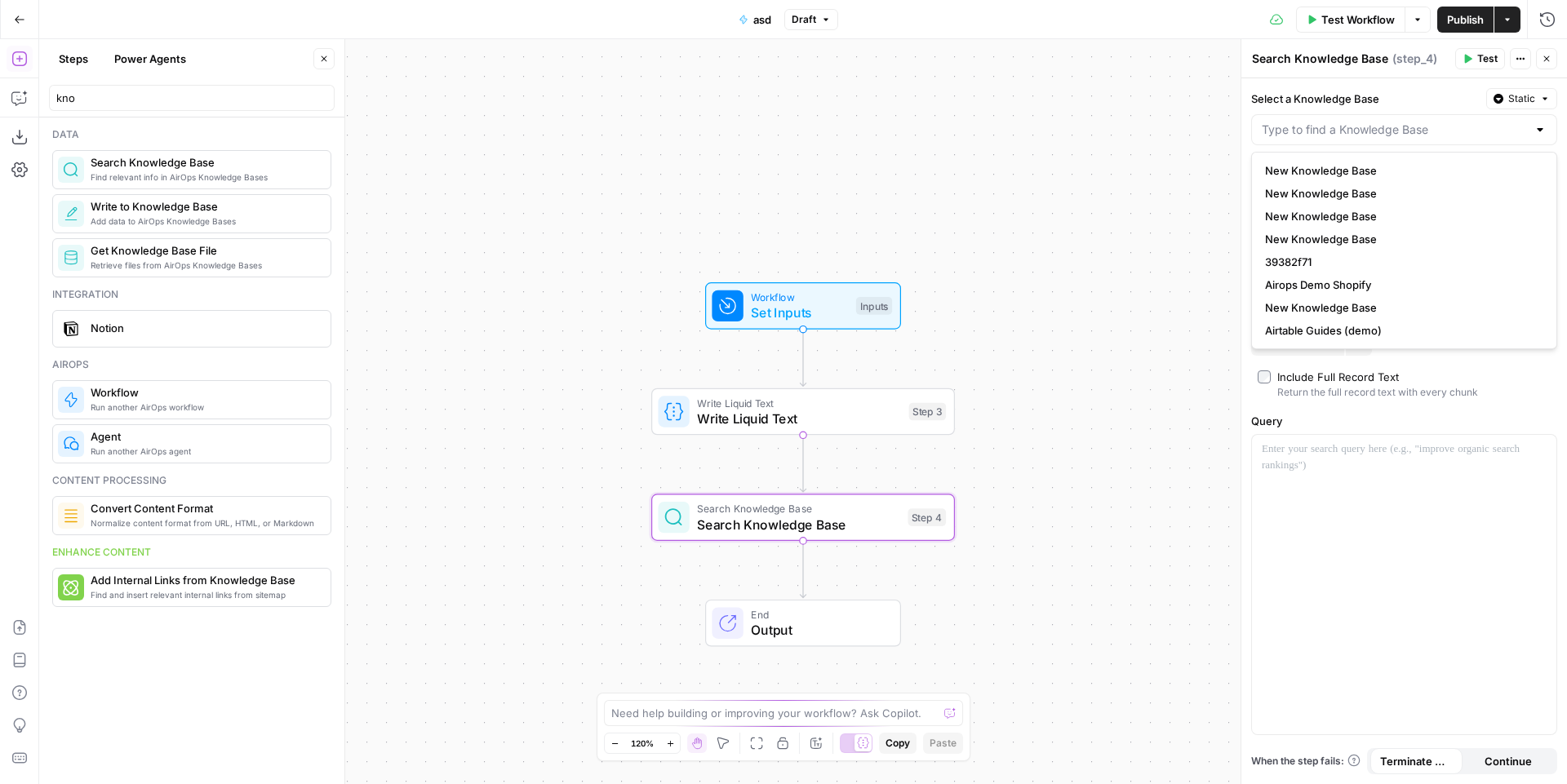
click at [1326, 116] on div at bounding box center [1404, 130] width 306 height 31
click at [1306, 170] on span "New Knowledge Base" at bounding box center [1400, 170] width 272 height 16
type input "New Knowledge Base"
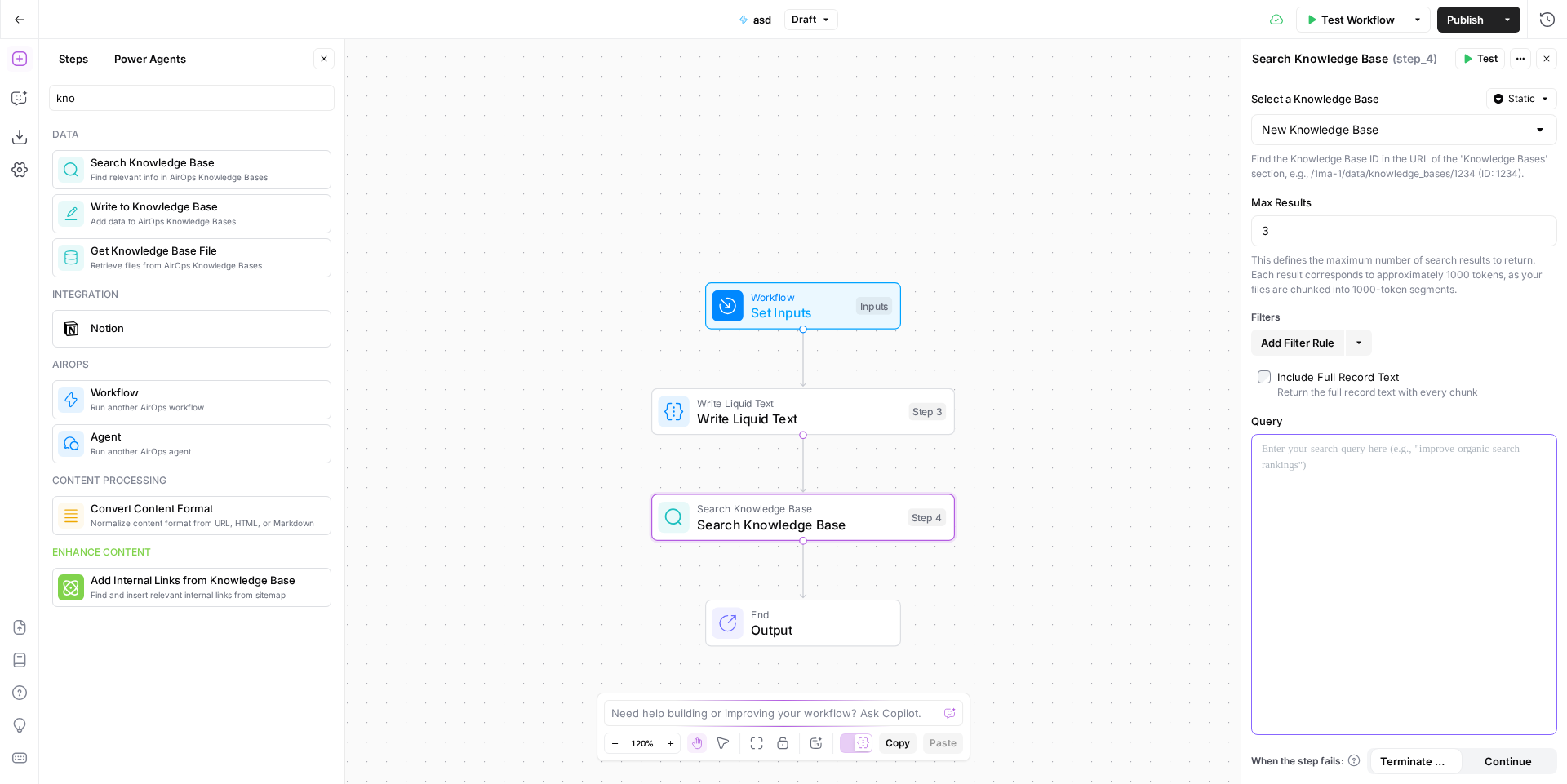
click at [1327, 464] on div at bounding box center [1403, 584] width 304 height 299
click at [1313, 372] on div "Include Full Record Text" at bounding box center [1338, 377] width 122 height 16
click at [1033, 209] on div "Workflow Set Inputs Inputs Write Liquid Text Write Liquid Text Step 3 Search Kn…" at bounding box center [802, 410] width 1527 height 744
click at [162, 256] on span "Get Knowledge Base File" at bounding box center [204, 250] width 227 height 16
